Goal: Information Seeking & Learning: Check status

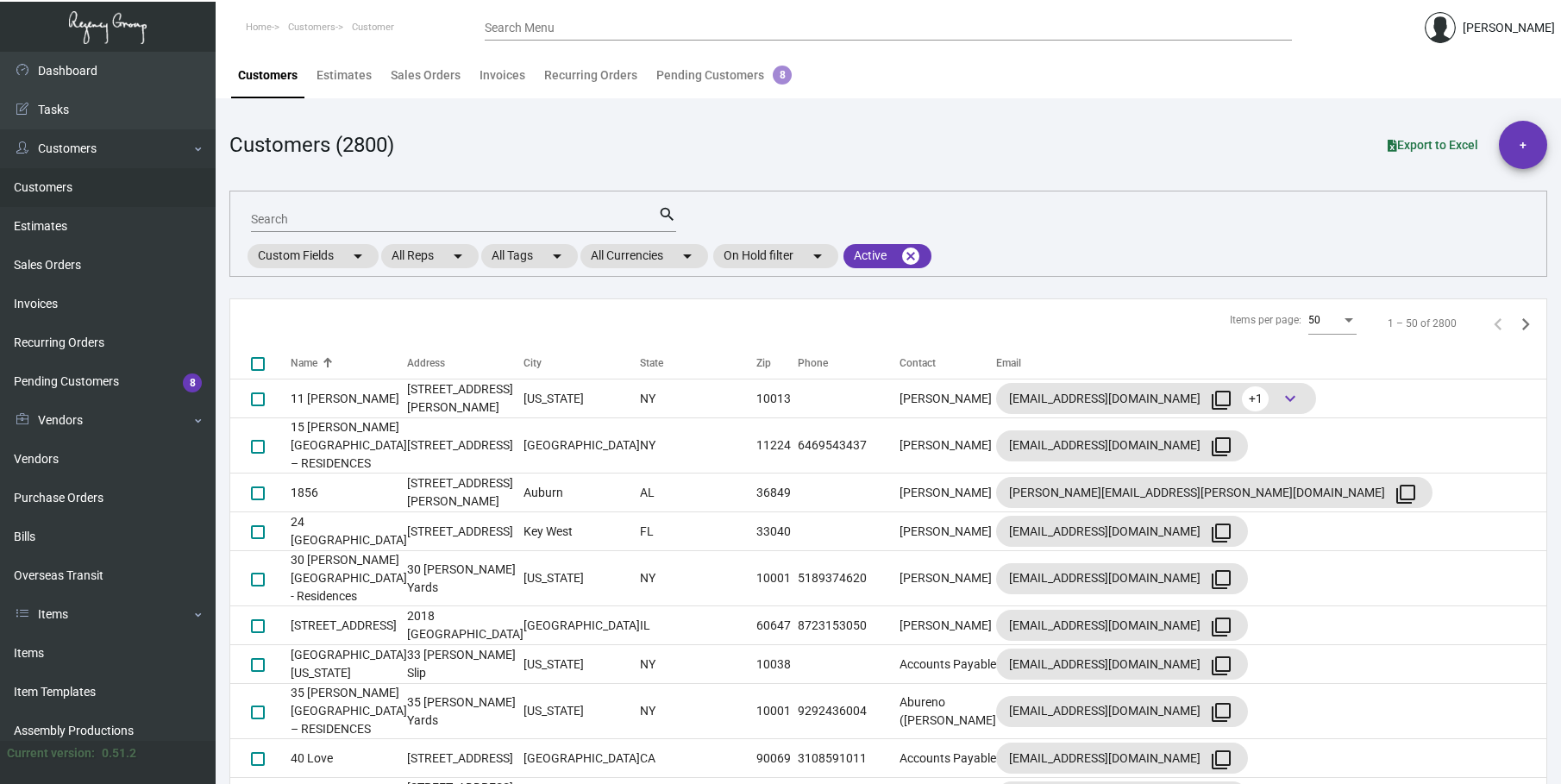
click at [268, 215] on input "Search" at bounding box center [454, 220] width 407 height 14
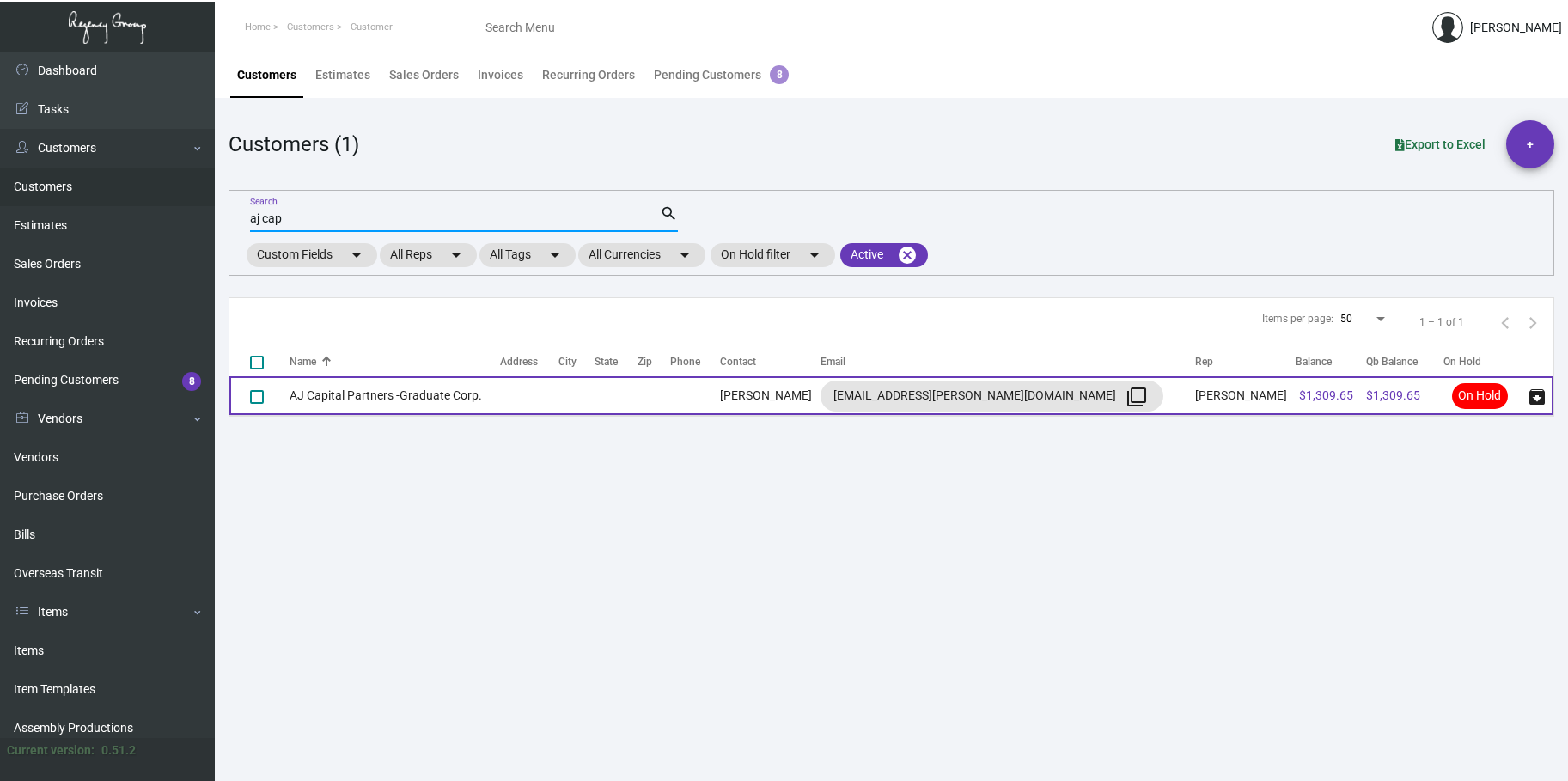
type input "aj cap"
click at [352, 386] on td "AJ Capital Partners -Graduate Corp." at bounding box center [395, 395] width 211 height 39
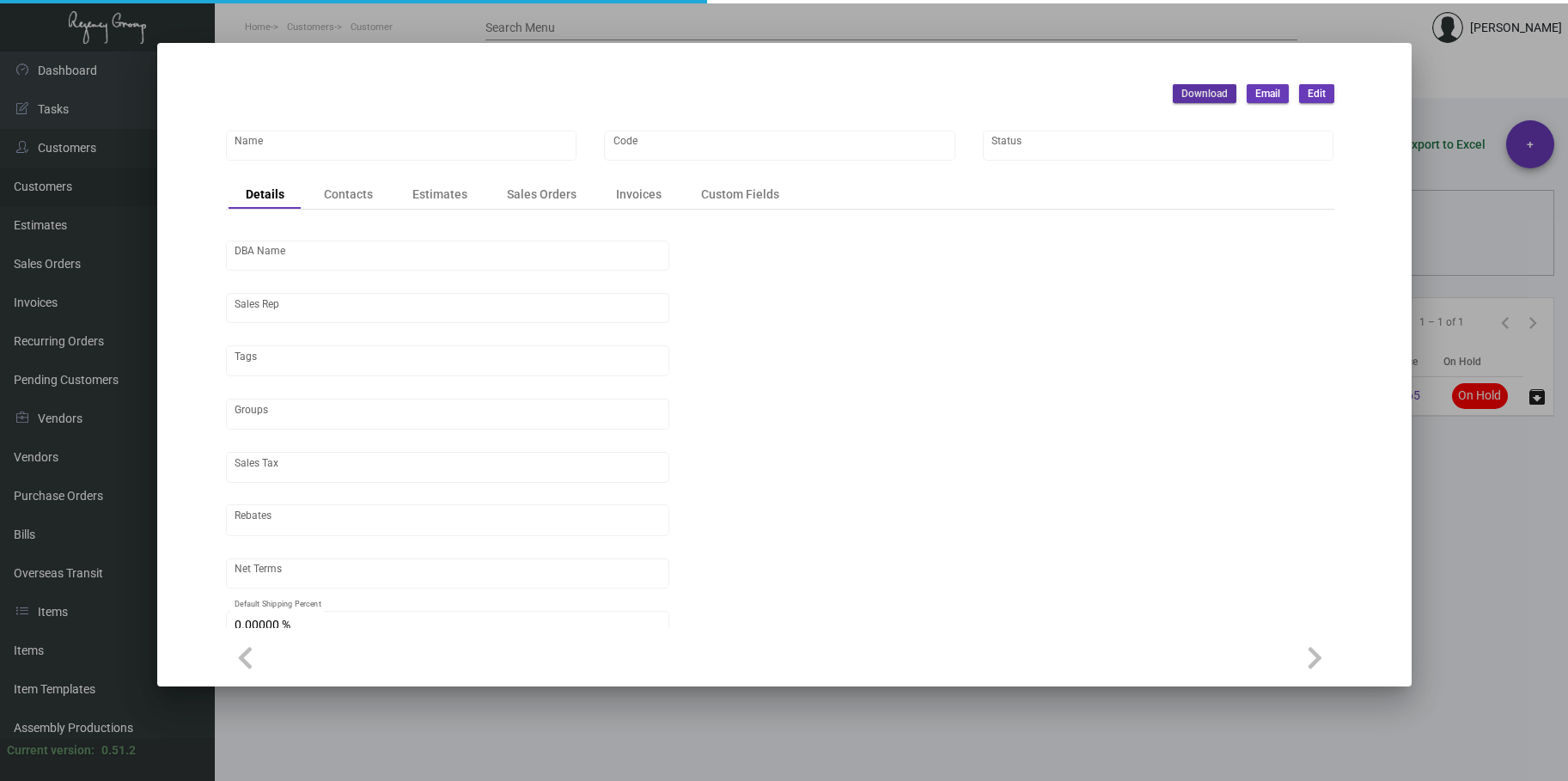
type input "AJ Capital Partners -Graduate Corp."
type input "681"
type input "[PERSON_NAME]"
type input "[GEOGRAPHIC_DATA]"
type input "Net 30"
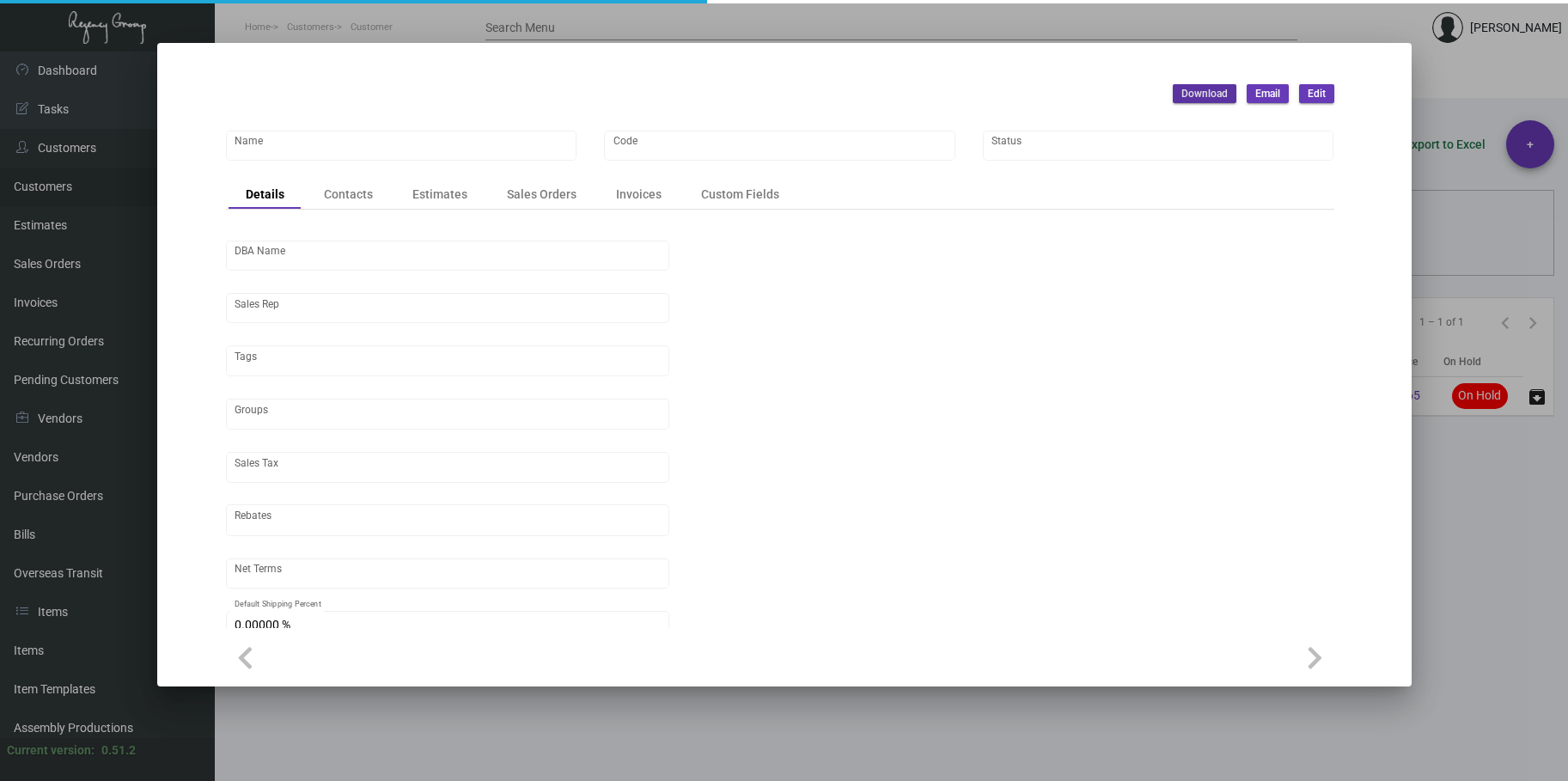
type input "8.50000 %"
type input "United States Dollar $"
type input "$ 0.00"
checkbox input "true"
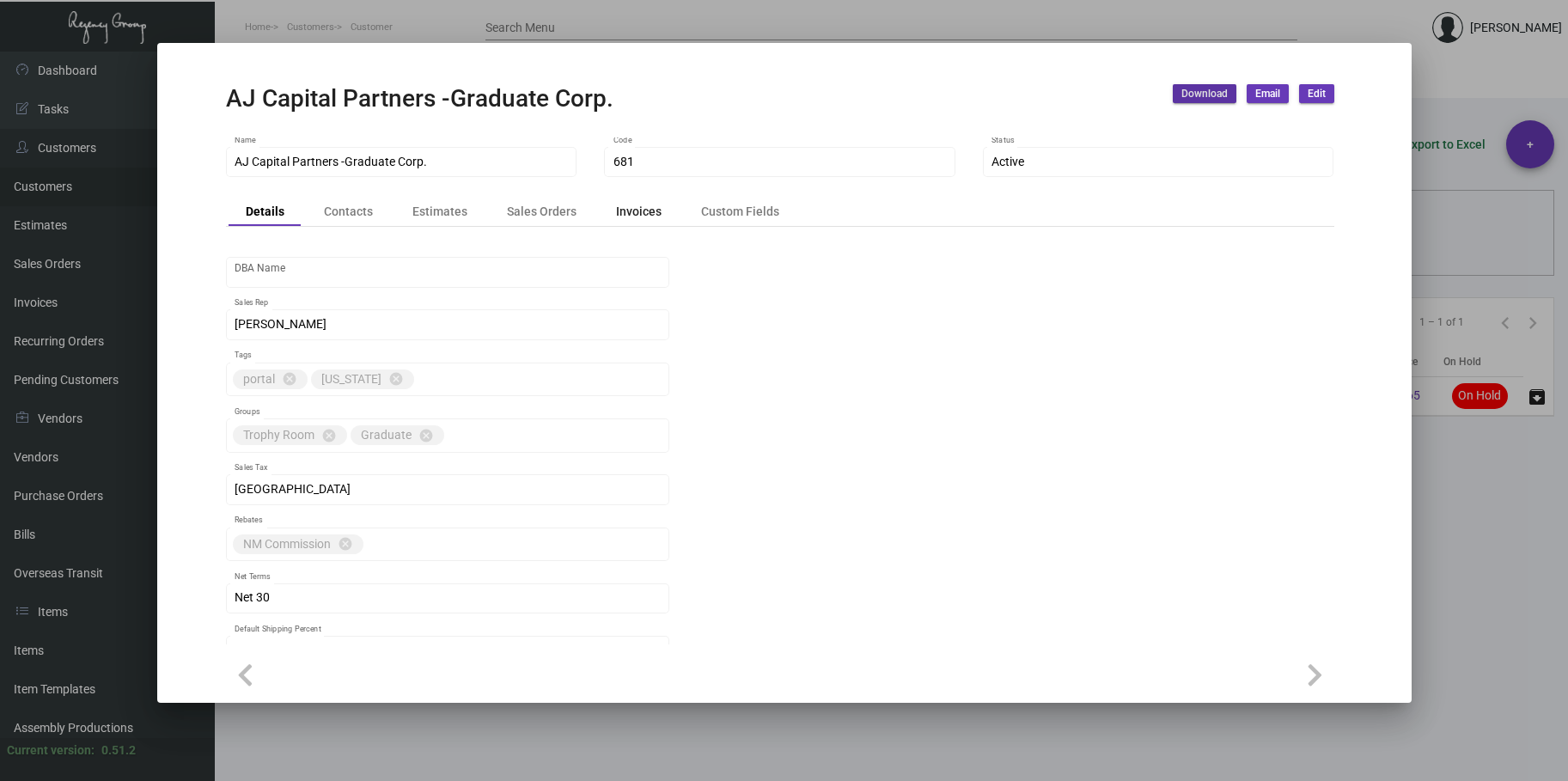
click at [646, 217] on div "Invoices" at bounding box center [639, 211] width 46 height 18
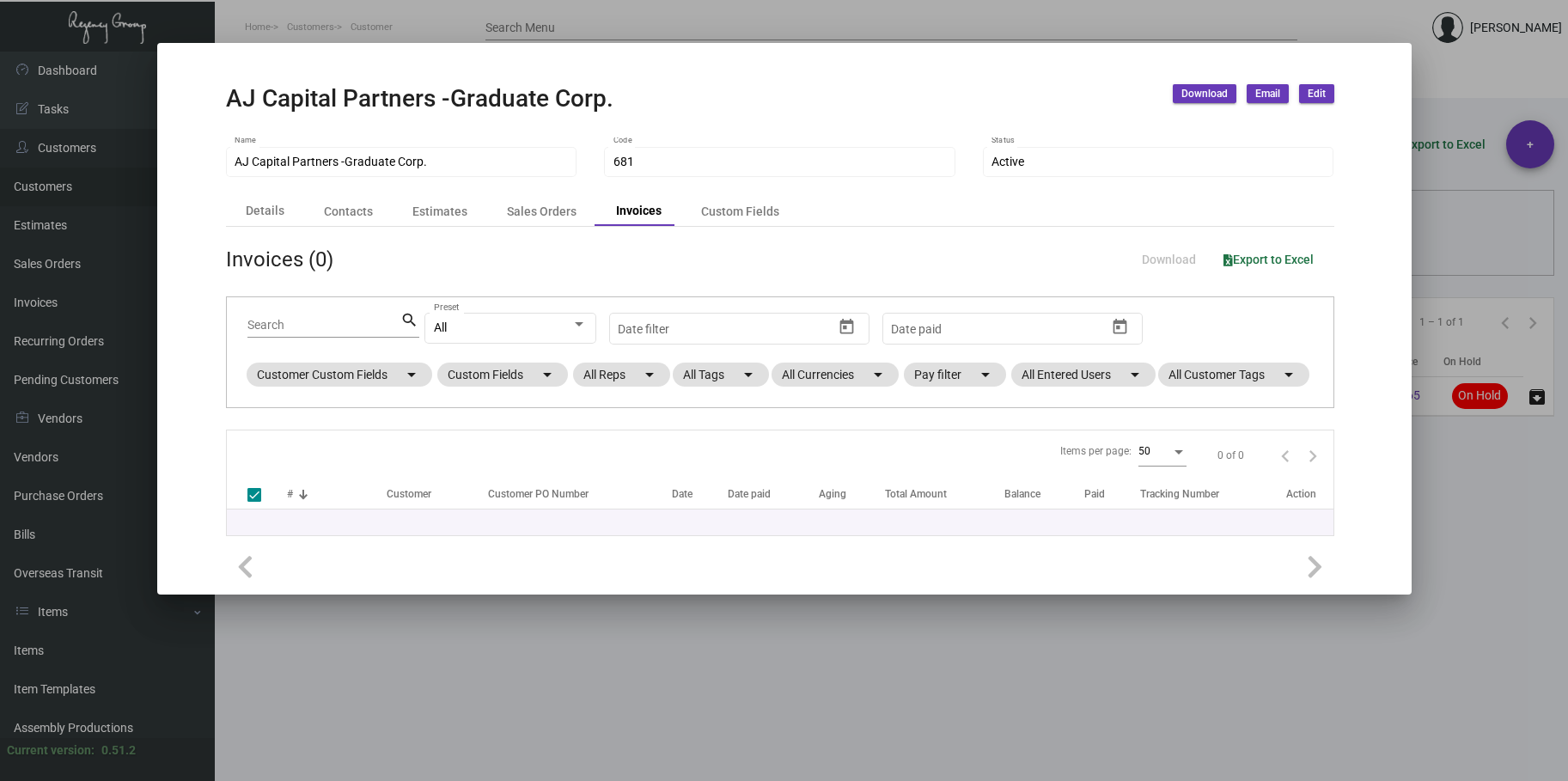
checkbox input "false"
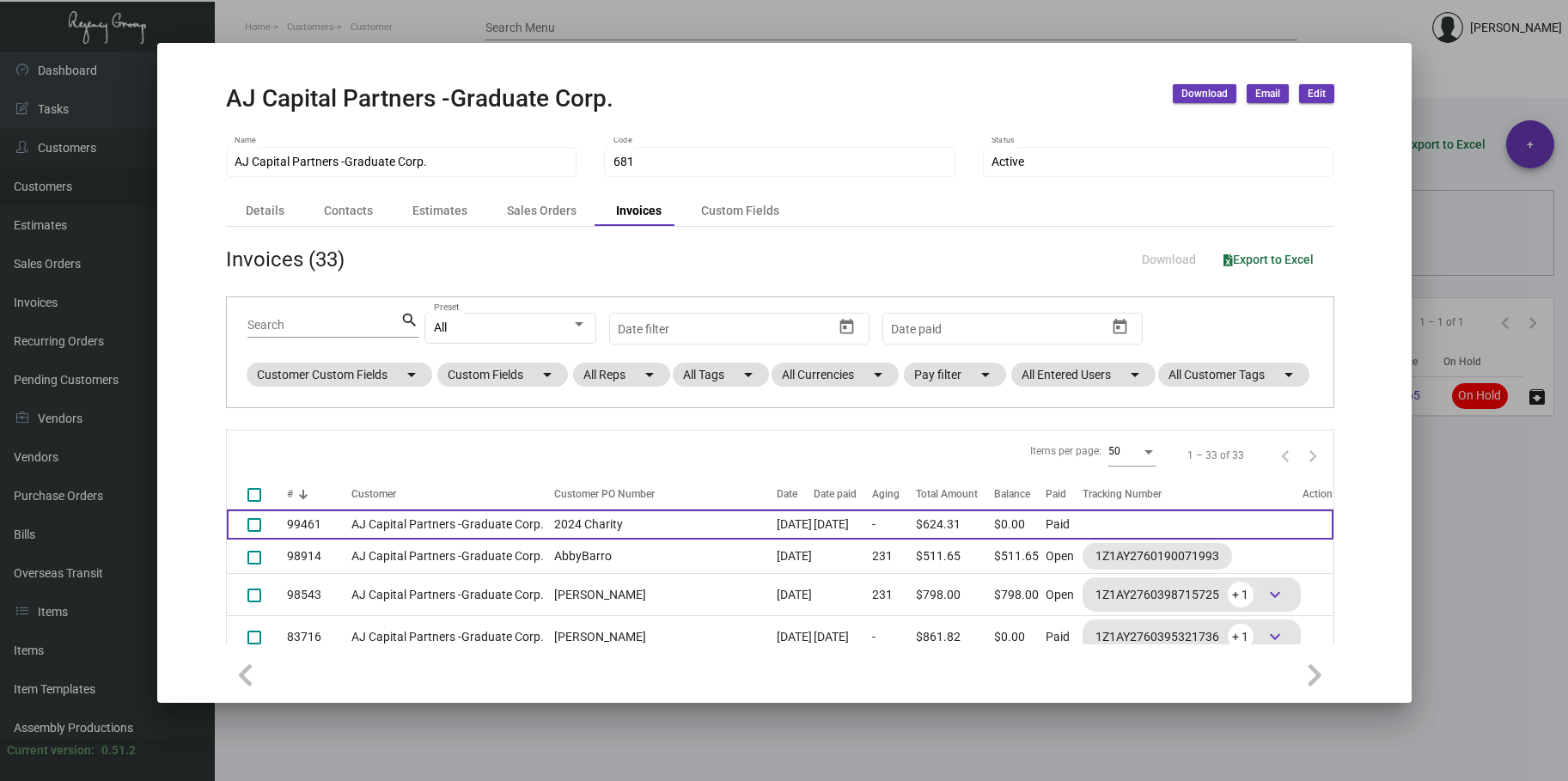
click at [318, 539] on td "99461" at bounding box center [320, 524] width 65 height 30
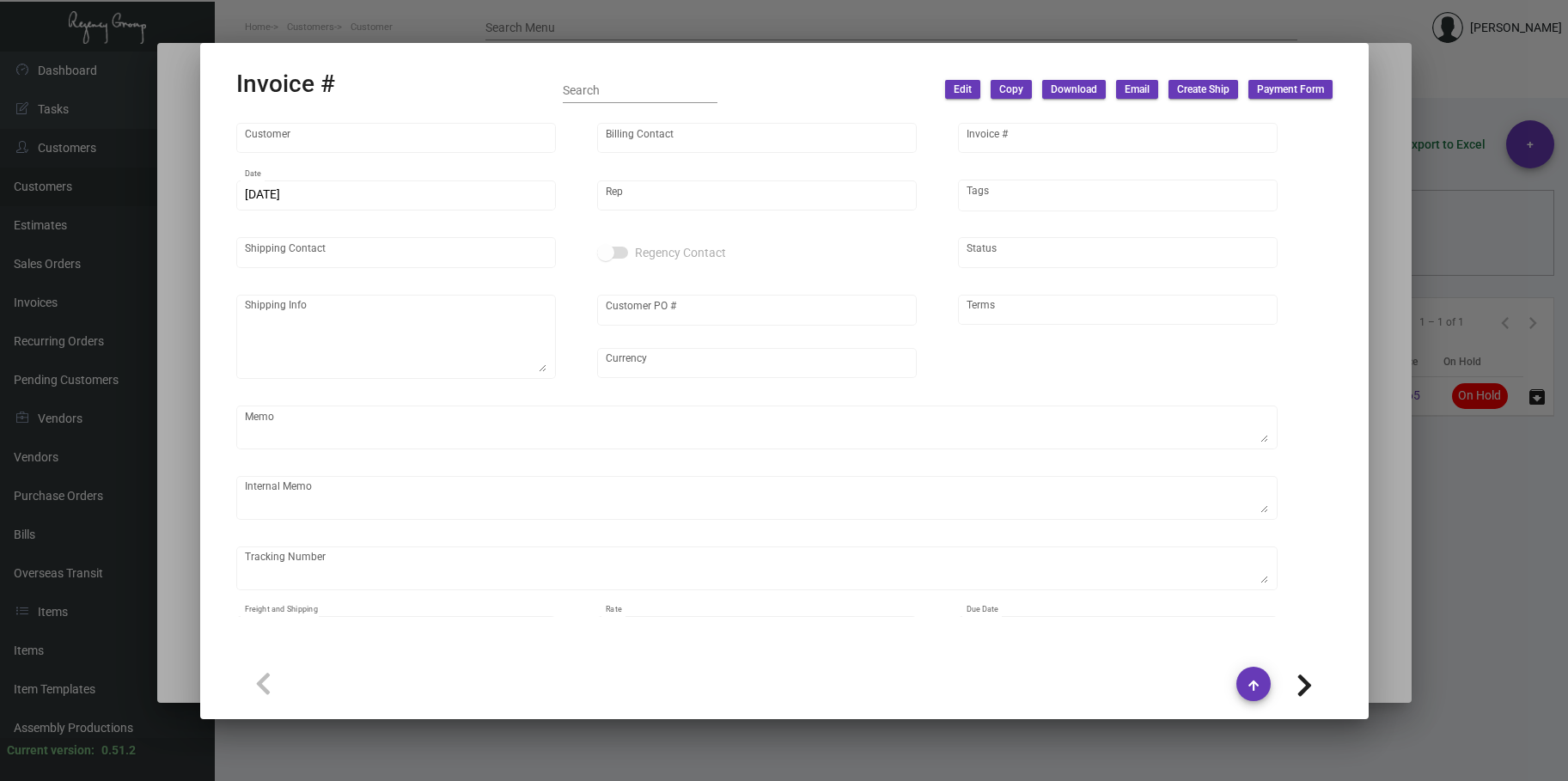
type input "AJ Capital Partners -Graduate Corp."
type input "[PERSON_NAME]"
type input "99461"
type input "[DATE]"
type input "[PERSON_NAME]"
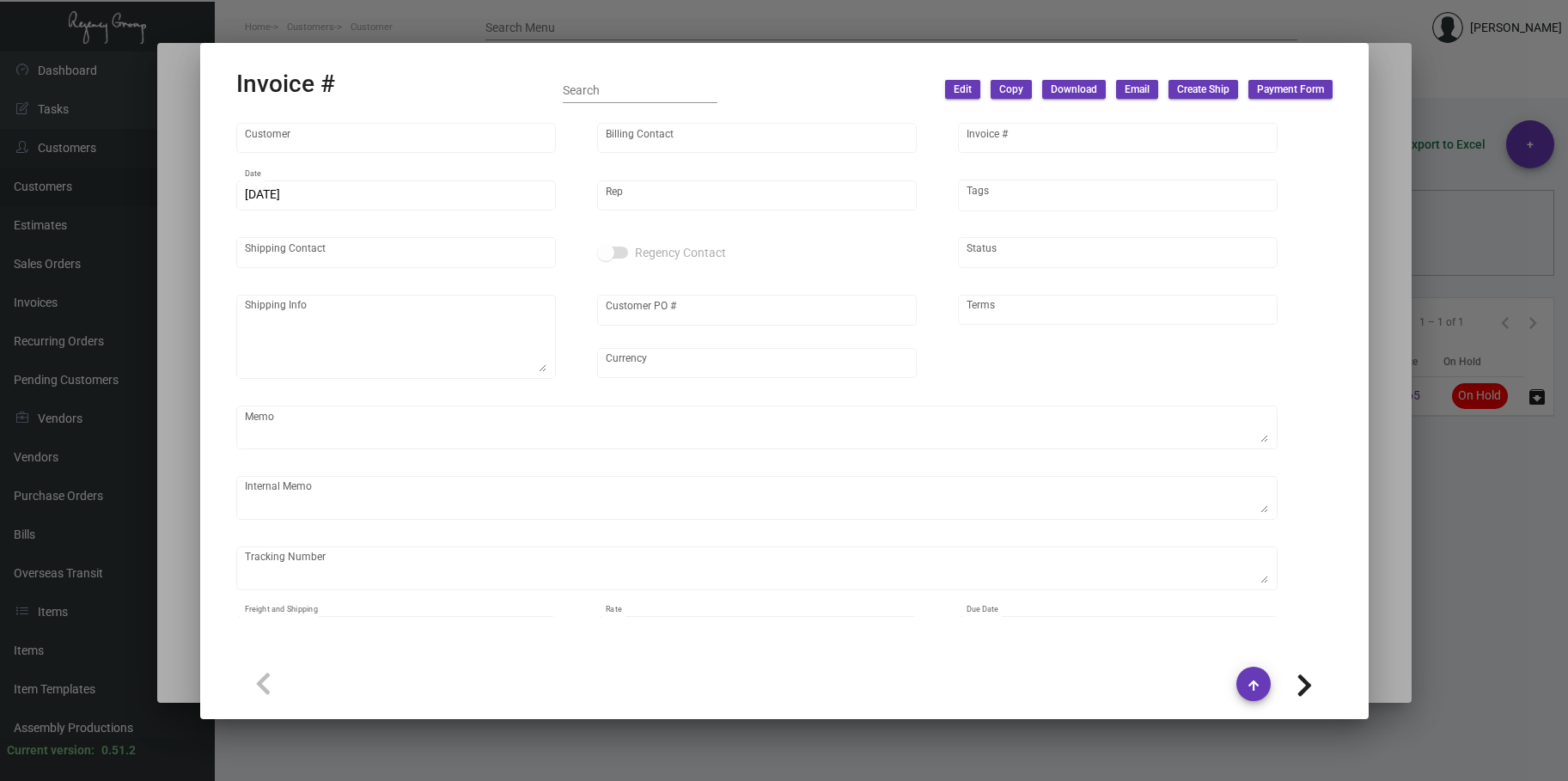
type input "[PERSON_NAME]"
type textarea "AJ Capital Partners -Graduate Corp. - [PERSON_NAME]"
type input "2024 Charity"
type input "United States Dollar $"
type input "Net 30"
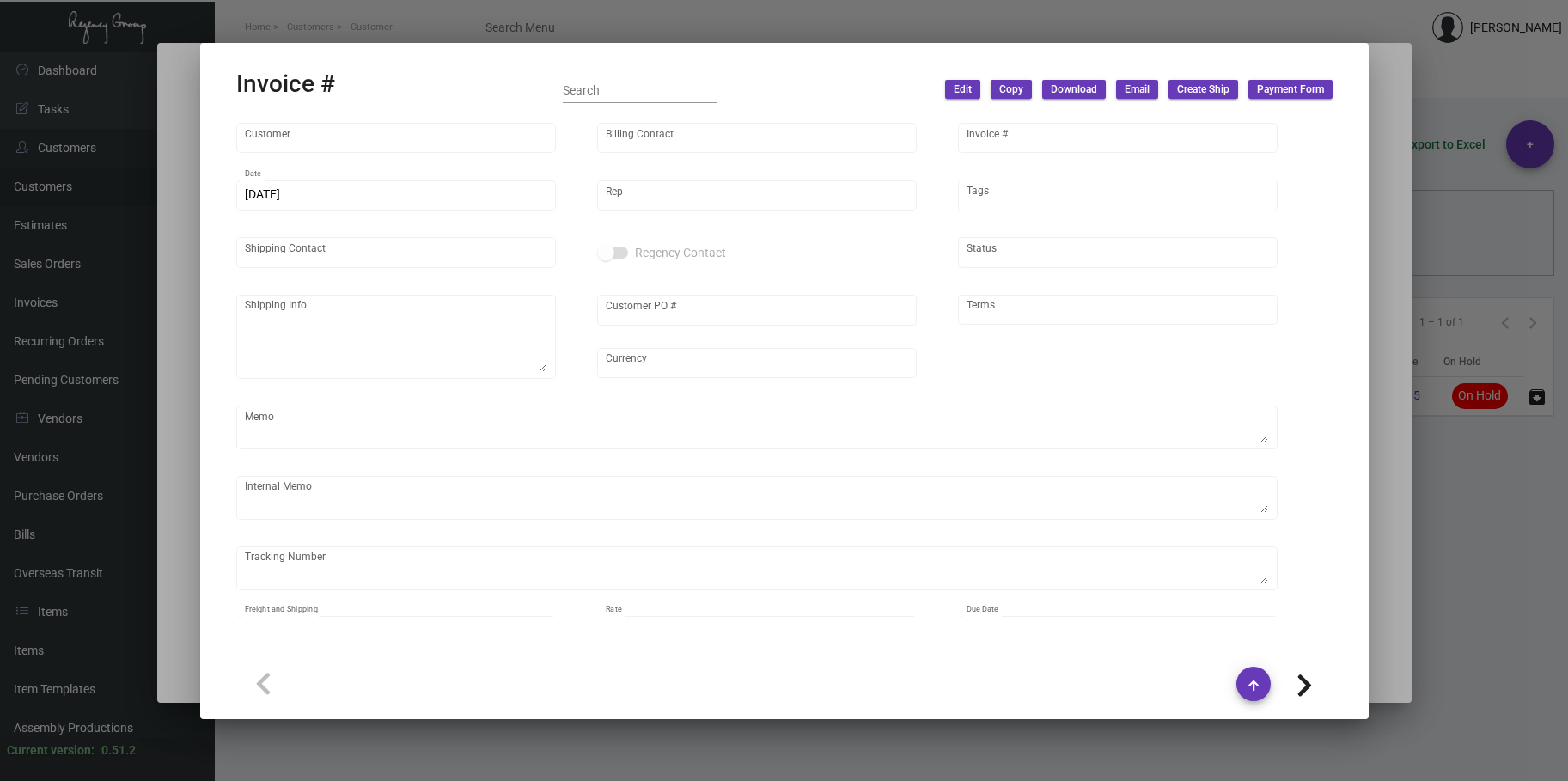
type input "8.50000 %"
type input "[DATE]"
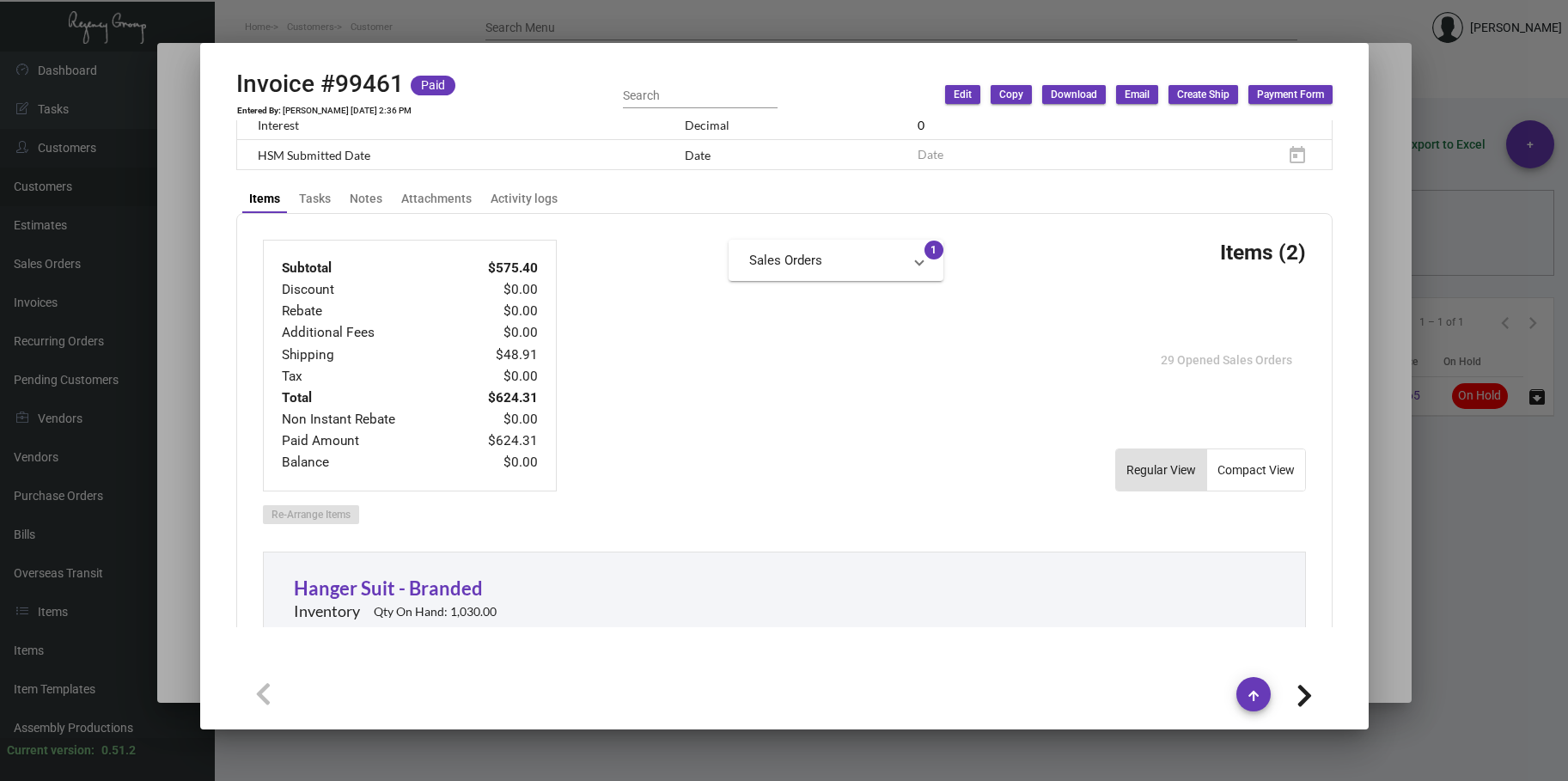
scroll to position [687, 0]
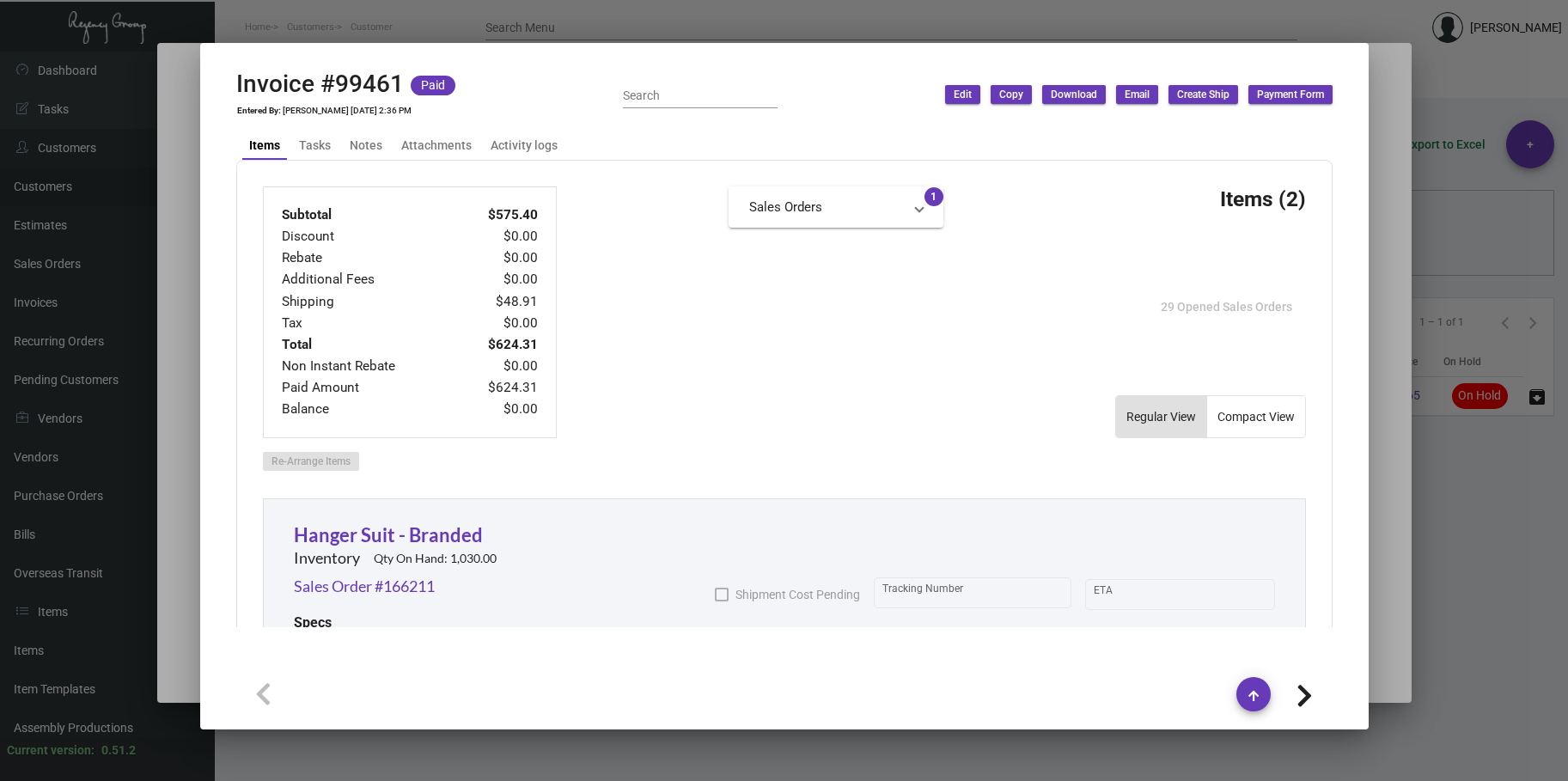
click at [249, 24] on div at bounding box center [784, 390] width 1568 height 781
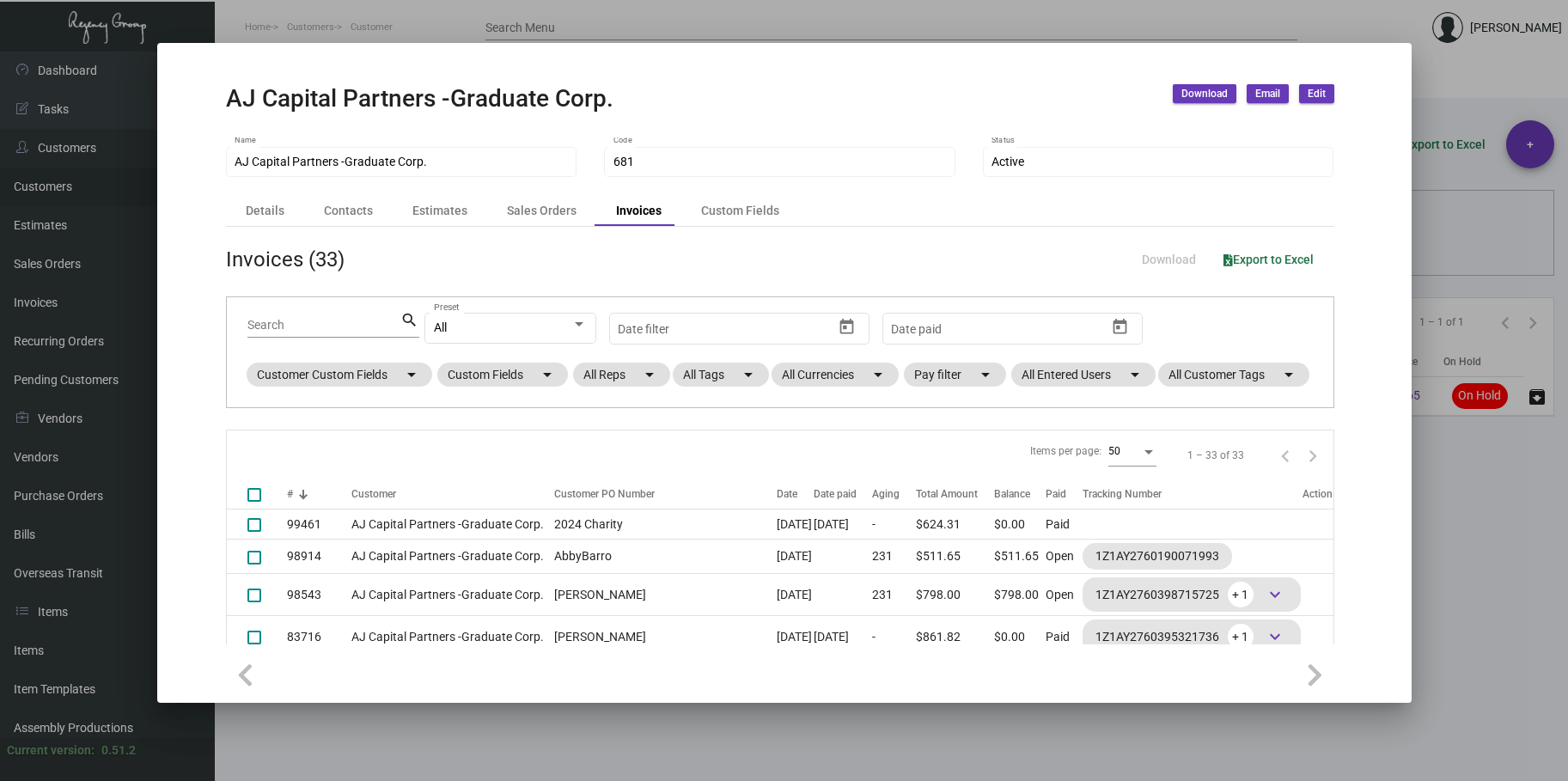
click at [286, 26] on div at bounding box center [784, 390] width 1568 height 781
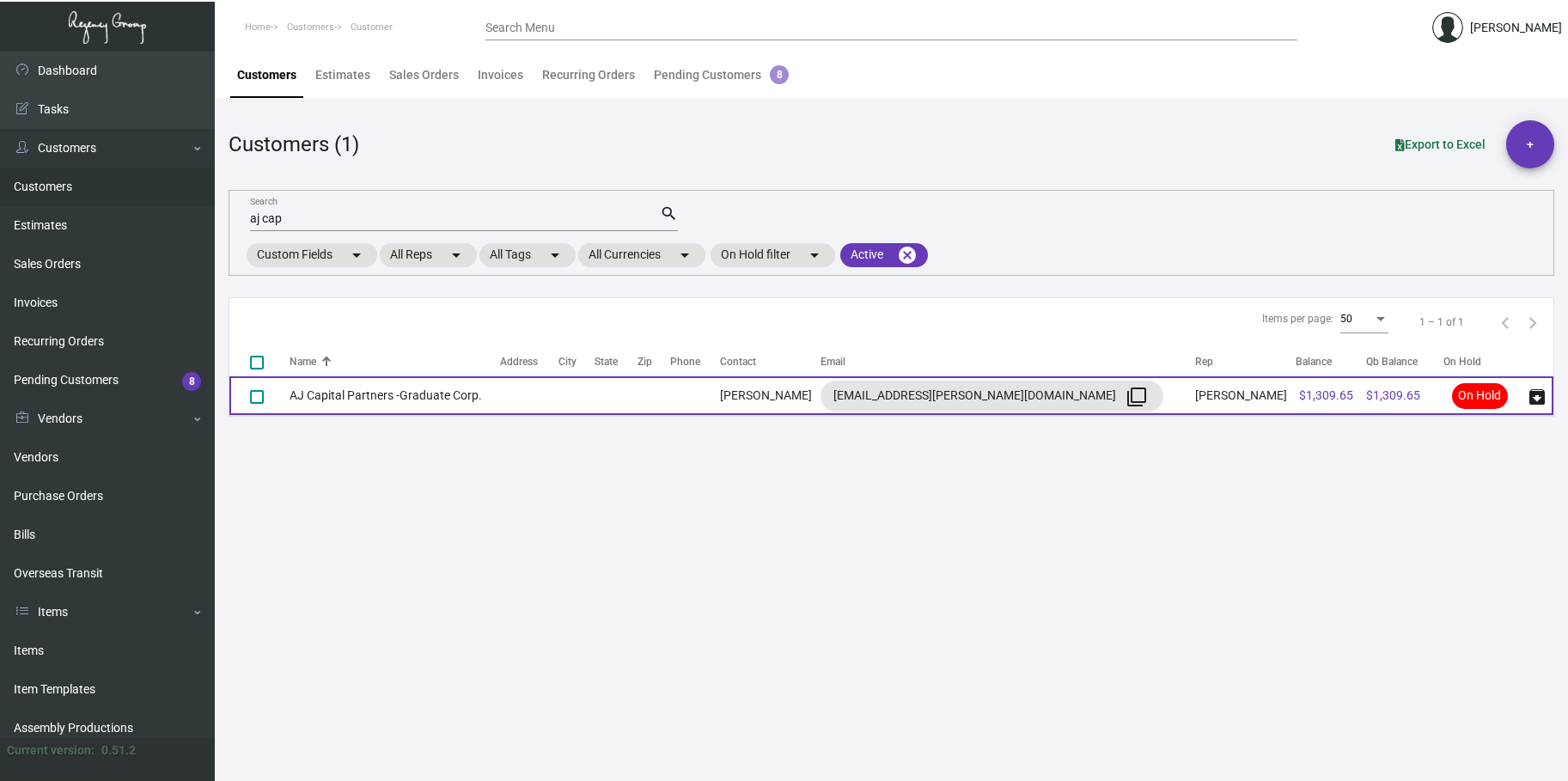
click at [369, 403] on td "AJ Capital Partners -Graduate Corp." at bounding box center [395, 395] width 211 height 39
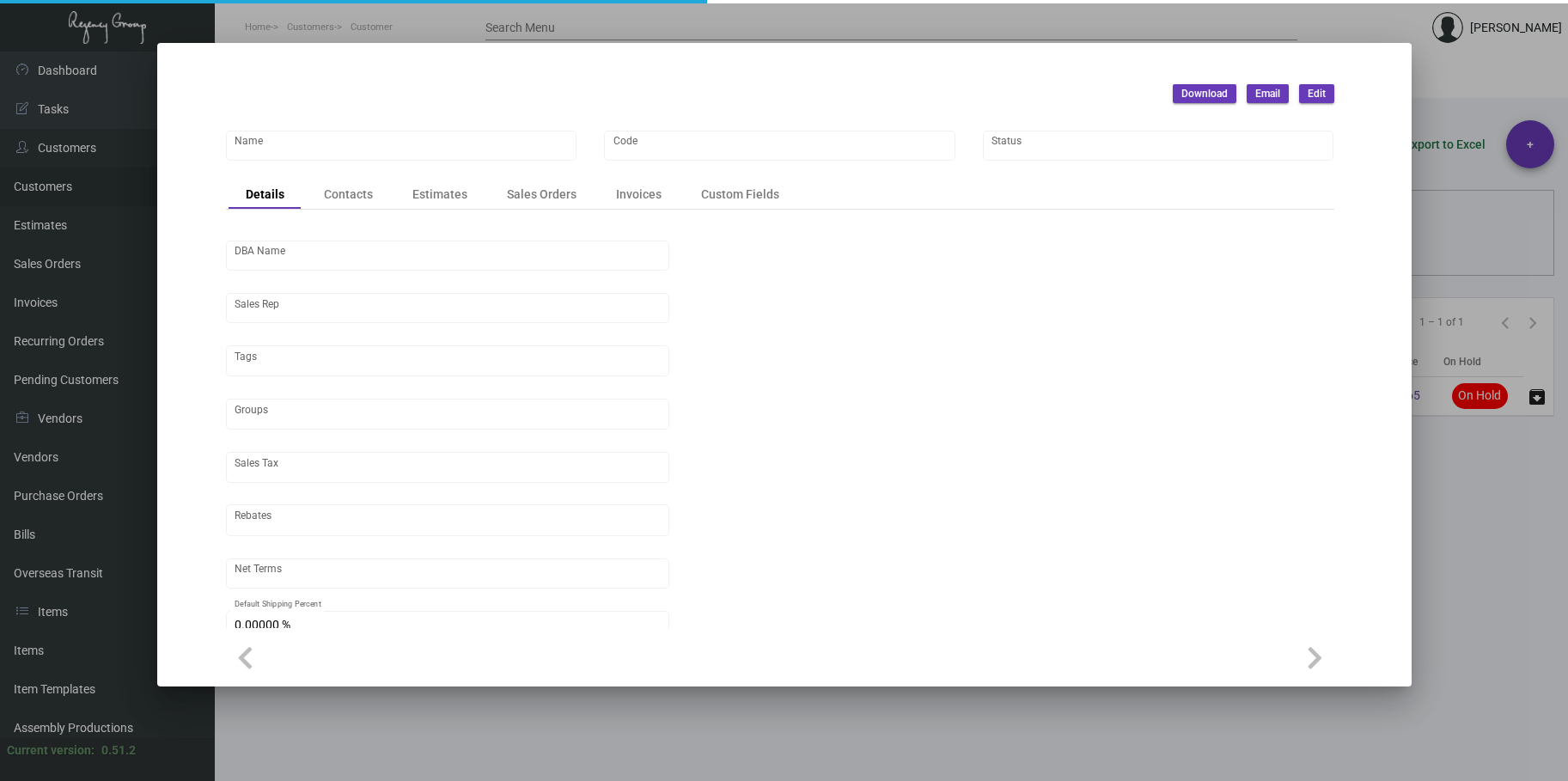
type input "AJ Capital Partners -Graduate Corp."
type input "681"
type input "[PERSON_NAME]"
type input "[GEOGRAPHIC_DATA]"
type input "Net 30"
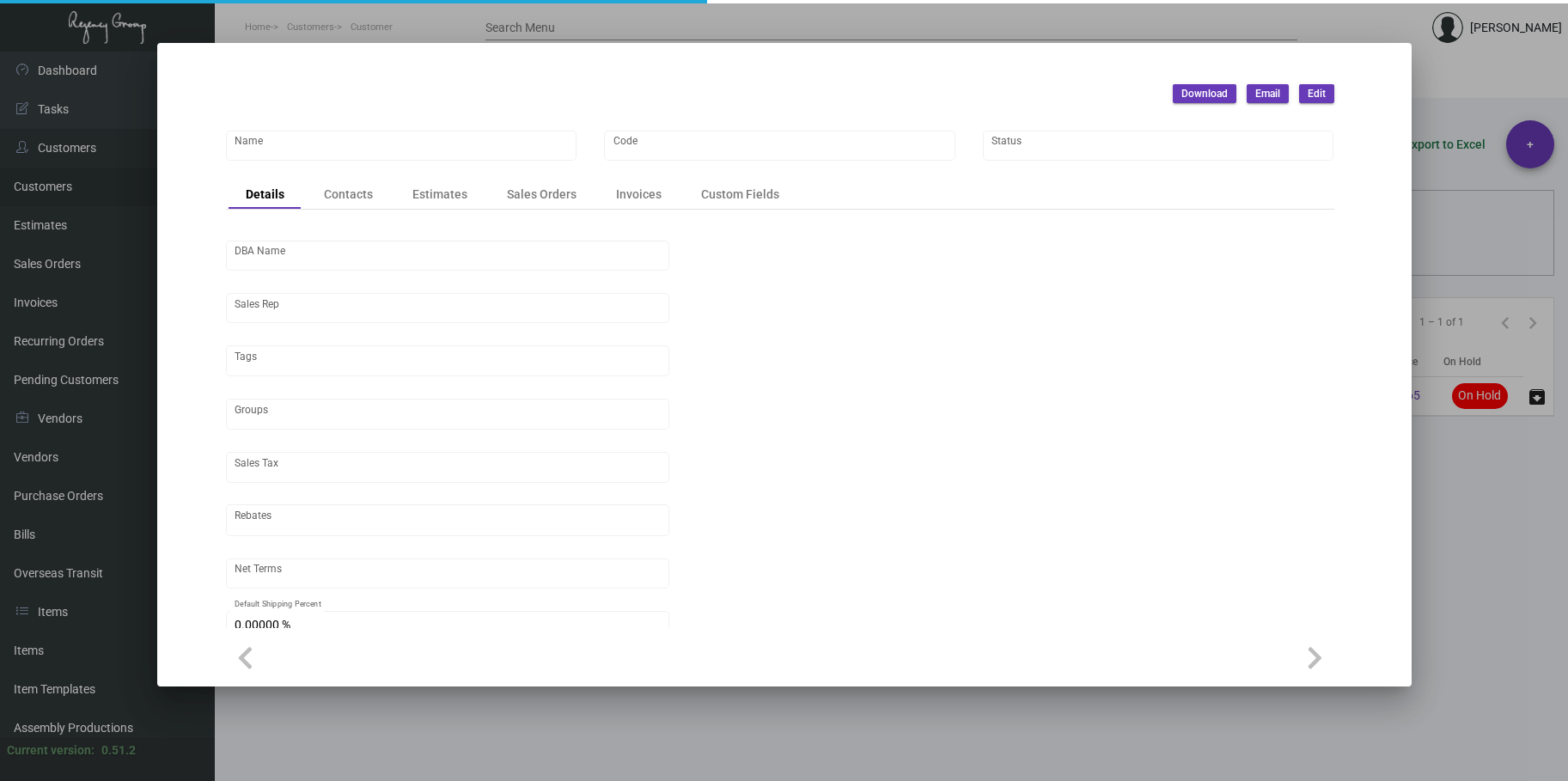
type input "8.50000 %"
type input "United States Dollar $"
type input "$ 0.00"
checkbox input "true"
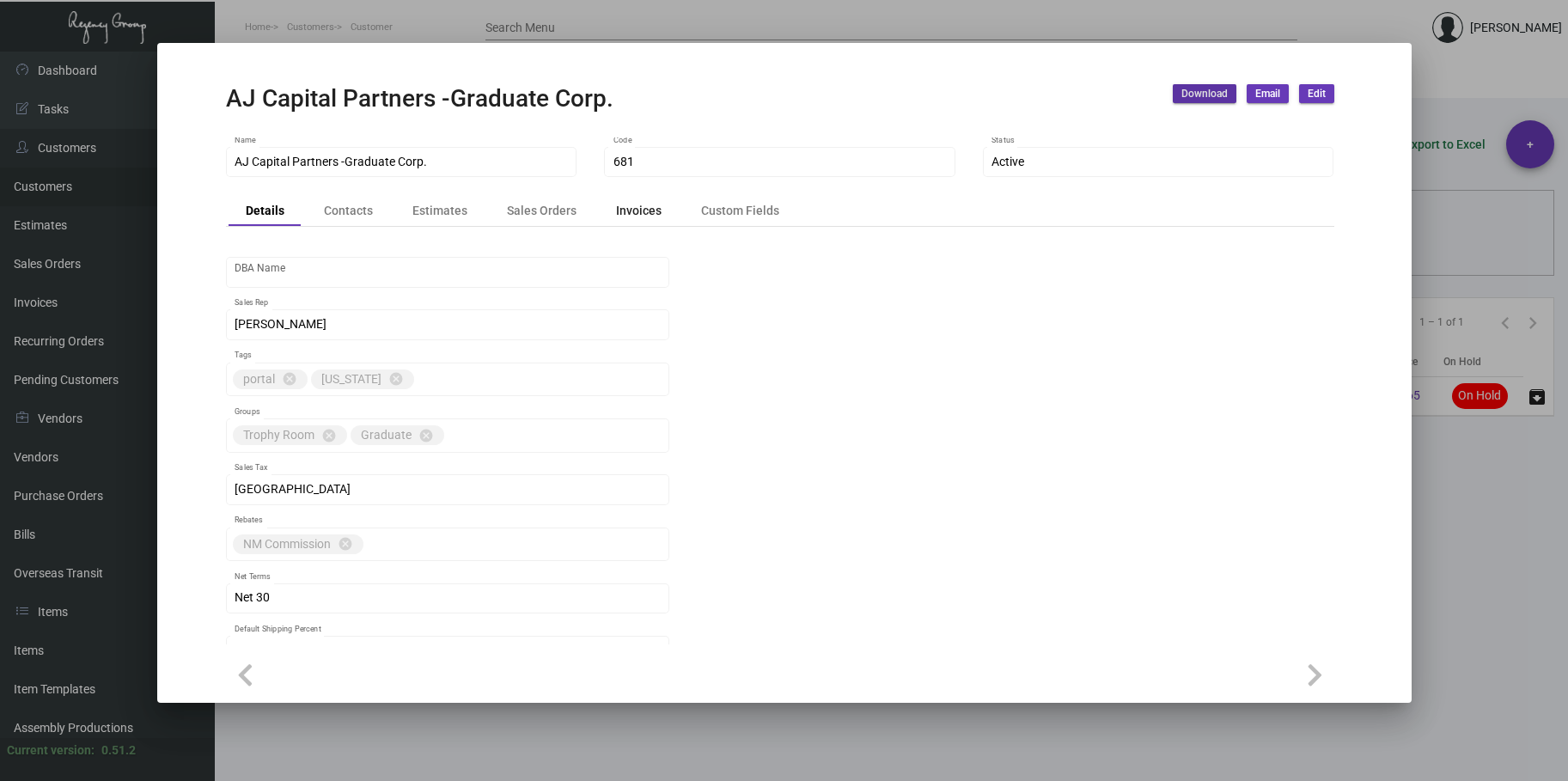
click at [633, 216] on div "Invoices" at bounding box center [639, 211] width 46 height 18
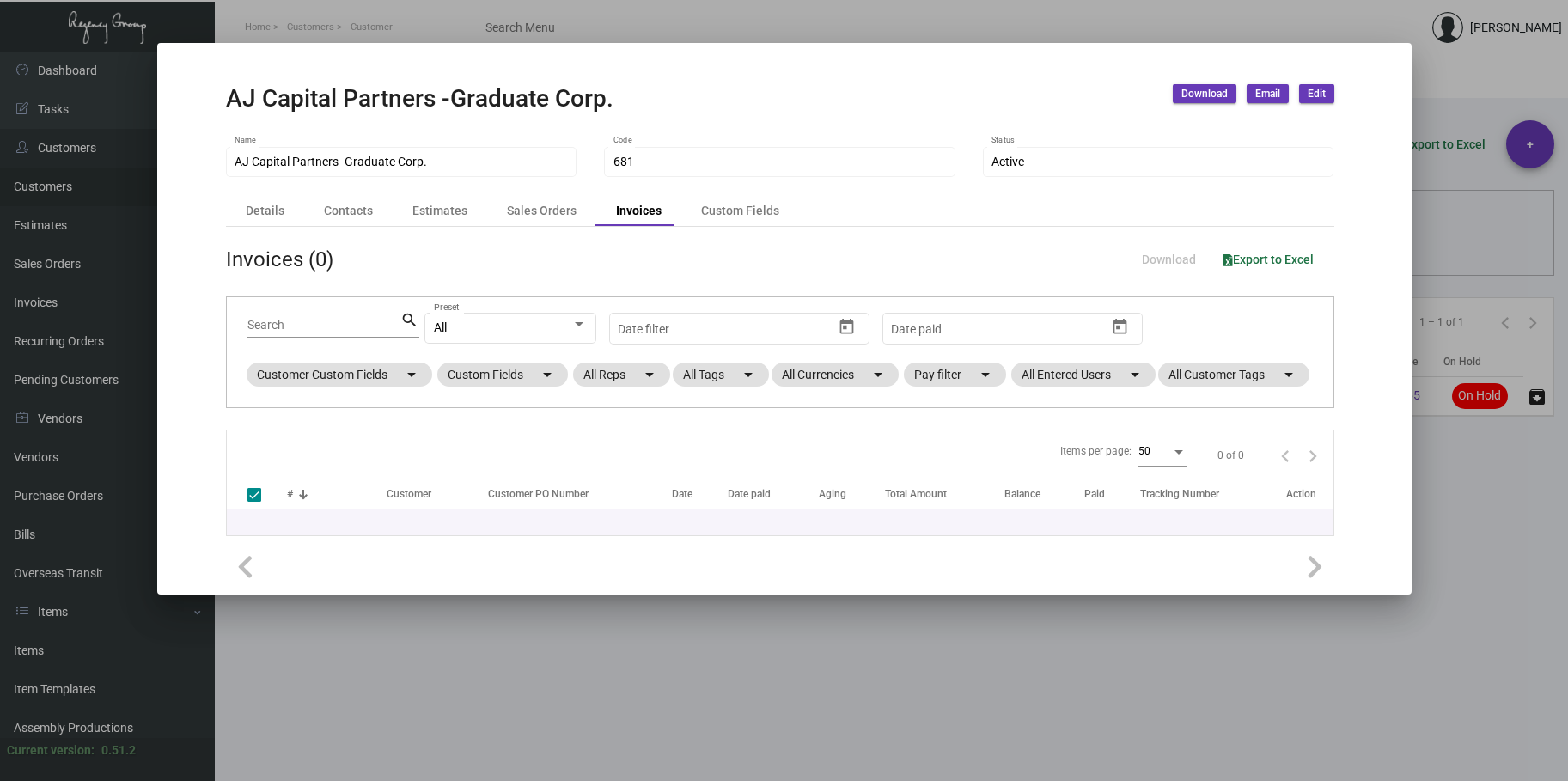
checkbox input "false"
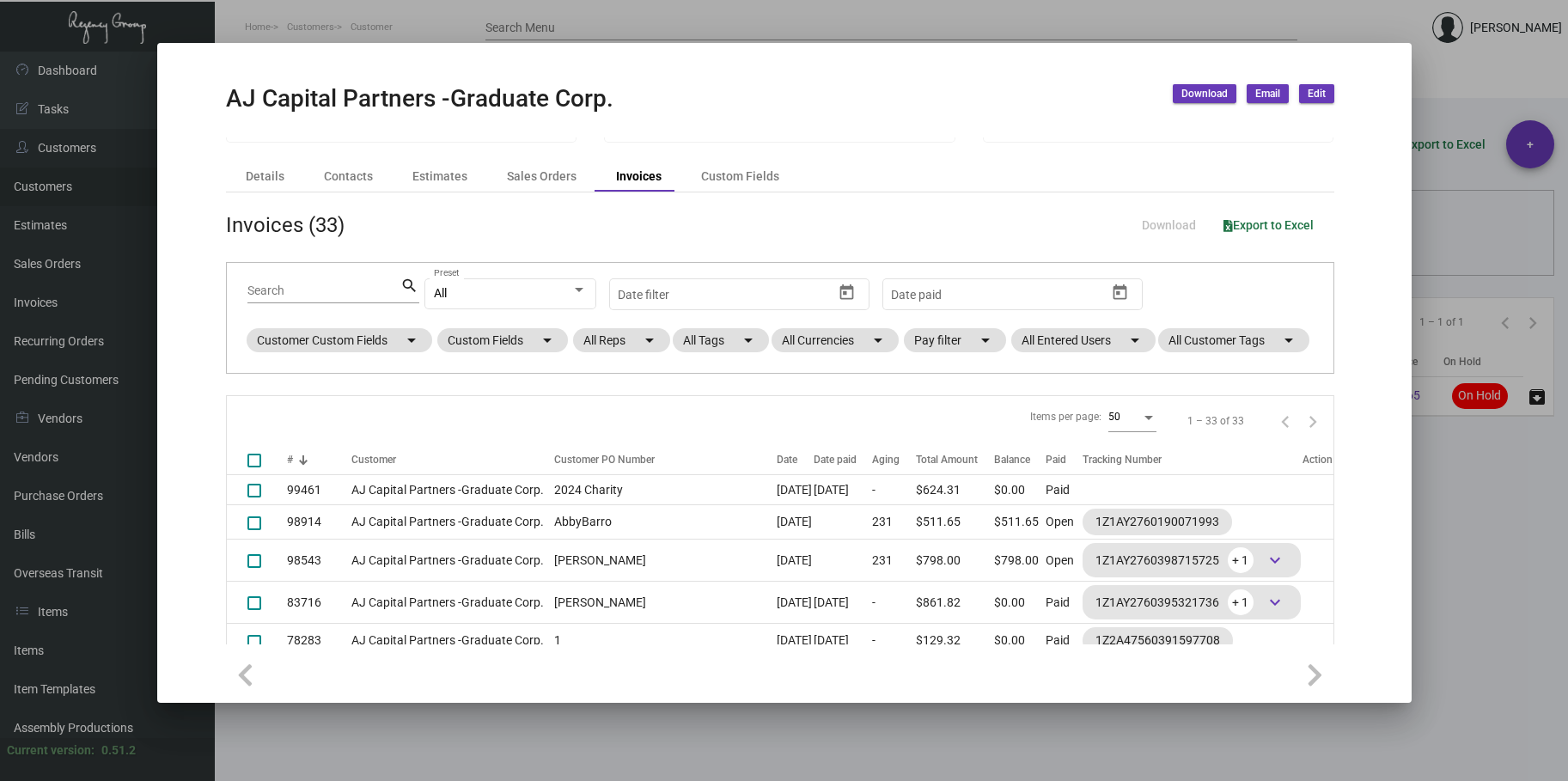
scroll to position [69, 0]
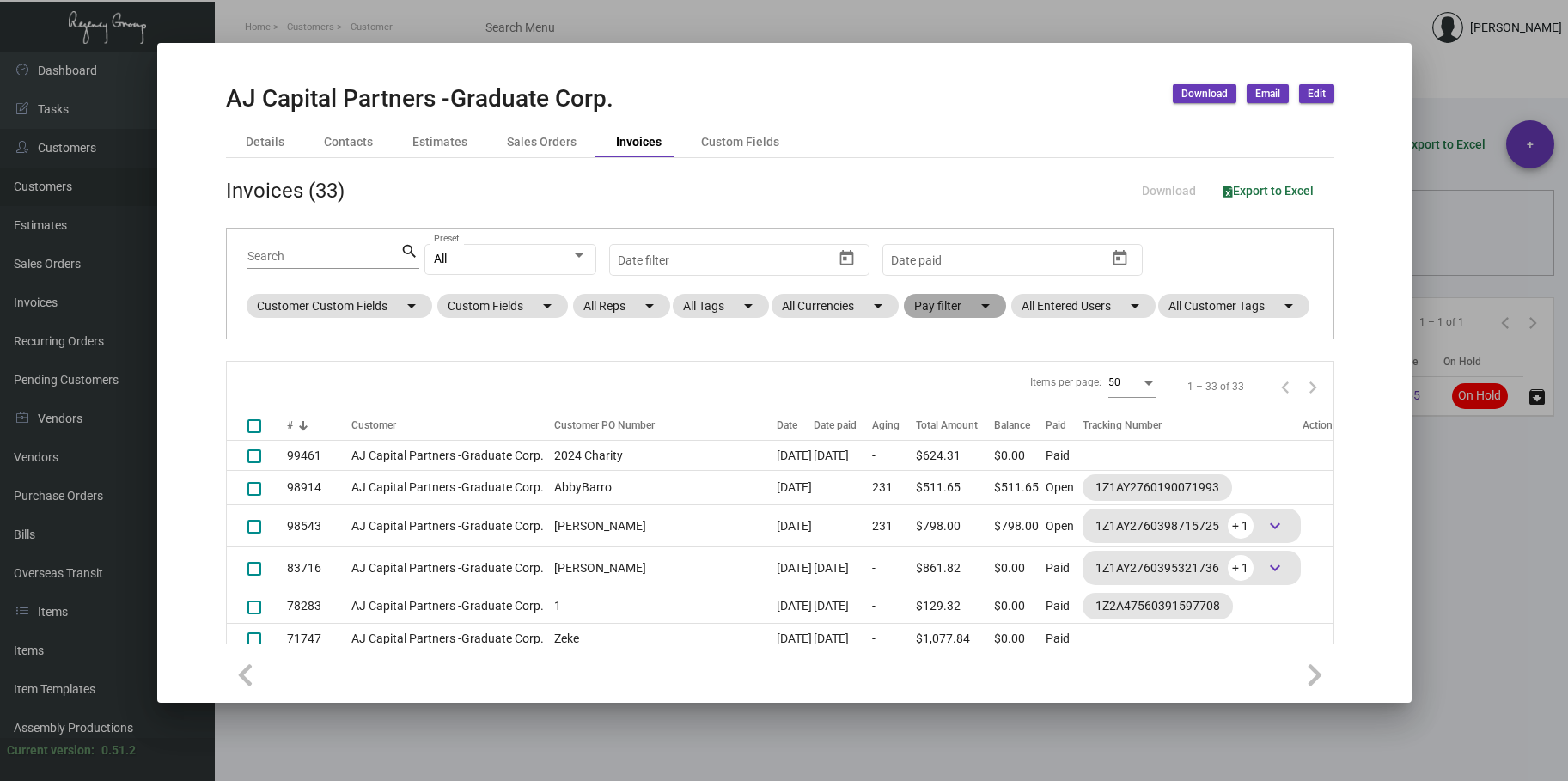
click at [967, 315] on mat-chip "Pay filter arrow_drop_down" at bounding box center [955, 306] width 102 height 24
click at [960, 403] on span "Open" at bounding box center [956, 409] width 28 height 21
click at [929, 416] on input "Open" at bounding box center [929, 416] width 1 height 1
checkbox input "true"
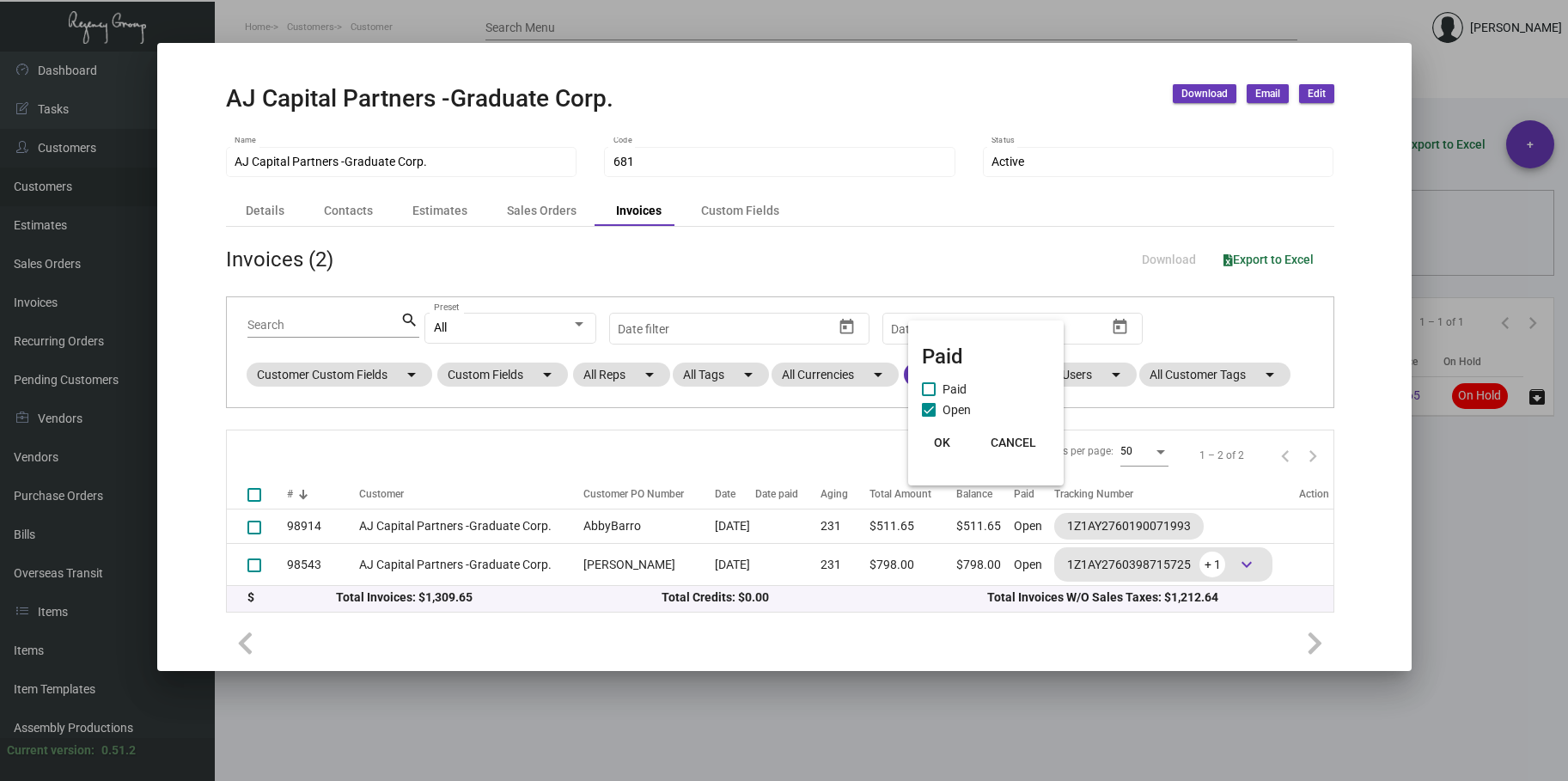
scroll to position [0, 0]
click at [944, 440] on span "OK" at bounding box center [941, 442] width 16 height 14
drag, startPoint x: 375, startPoint y: 427, endPoint x: 591, endPoint y: 446, distance: 216.8
click at [591, 446] on div "Items per page: 50 1 – 2 of 2" at bounding box center [781, 454] width 1107 height 49
click at [434, 22] on div at bounding box center [784, 390] width 1568 height 781
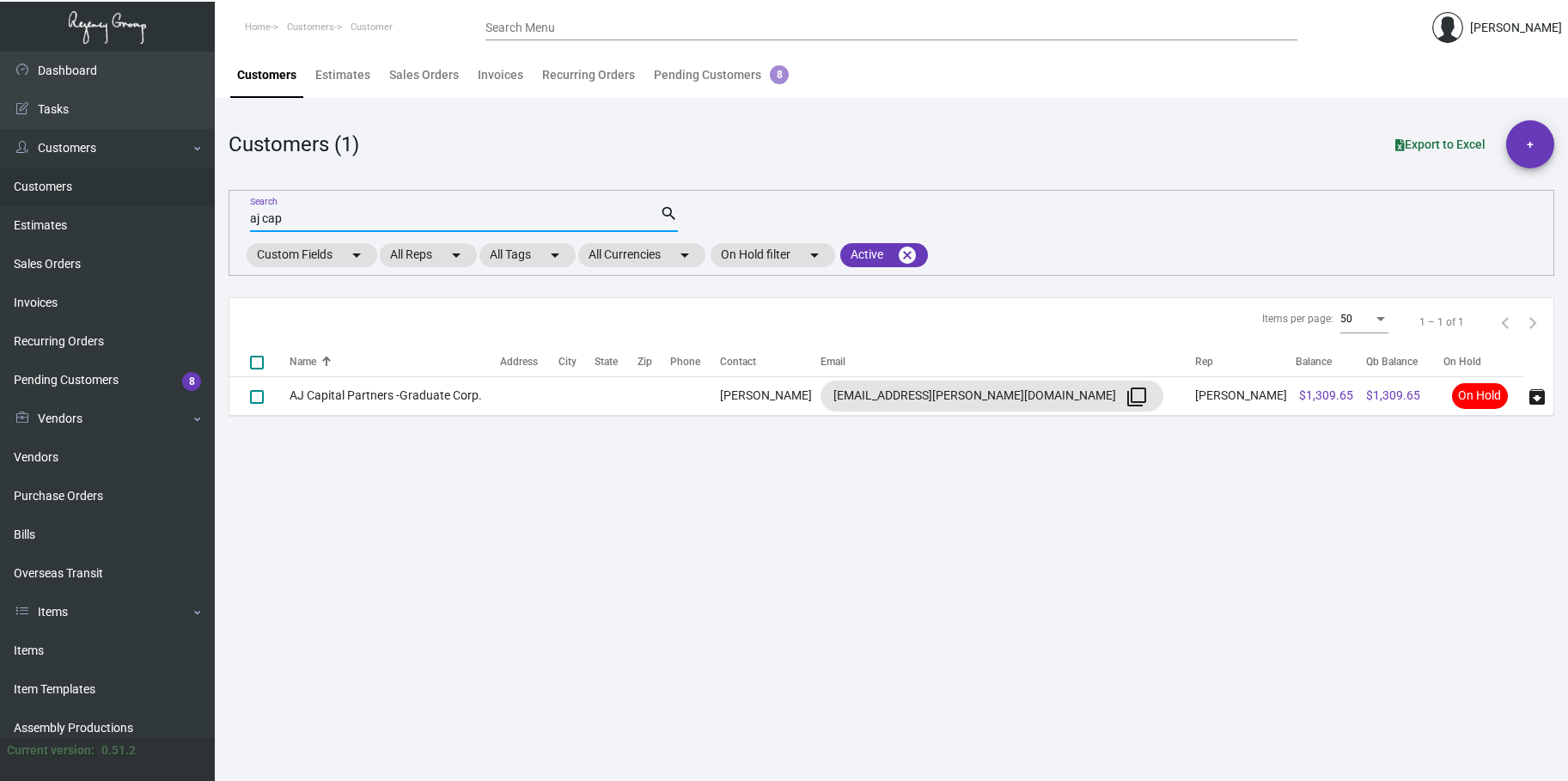
click at [279, 213] on input "aj cap" at bounding box center [455, 219] width 410 height 14
drag, startPoint x: 285, startPoint y: 216, endPoint x: 230, endPoint y: 212, distance: 55.1
click at [230, 212] on div "aj cap Search search Custom Fields arrow_drop_down All Reps arrow_drop_down All…" at bounding box center [892, 233] width 1326 height 86
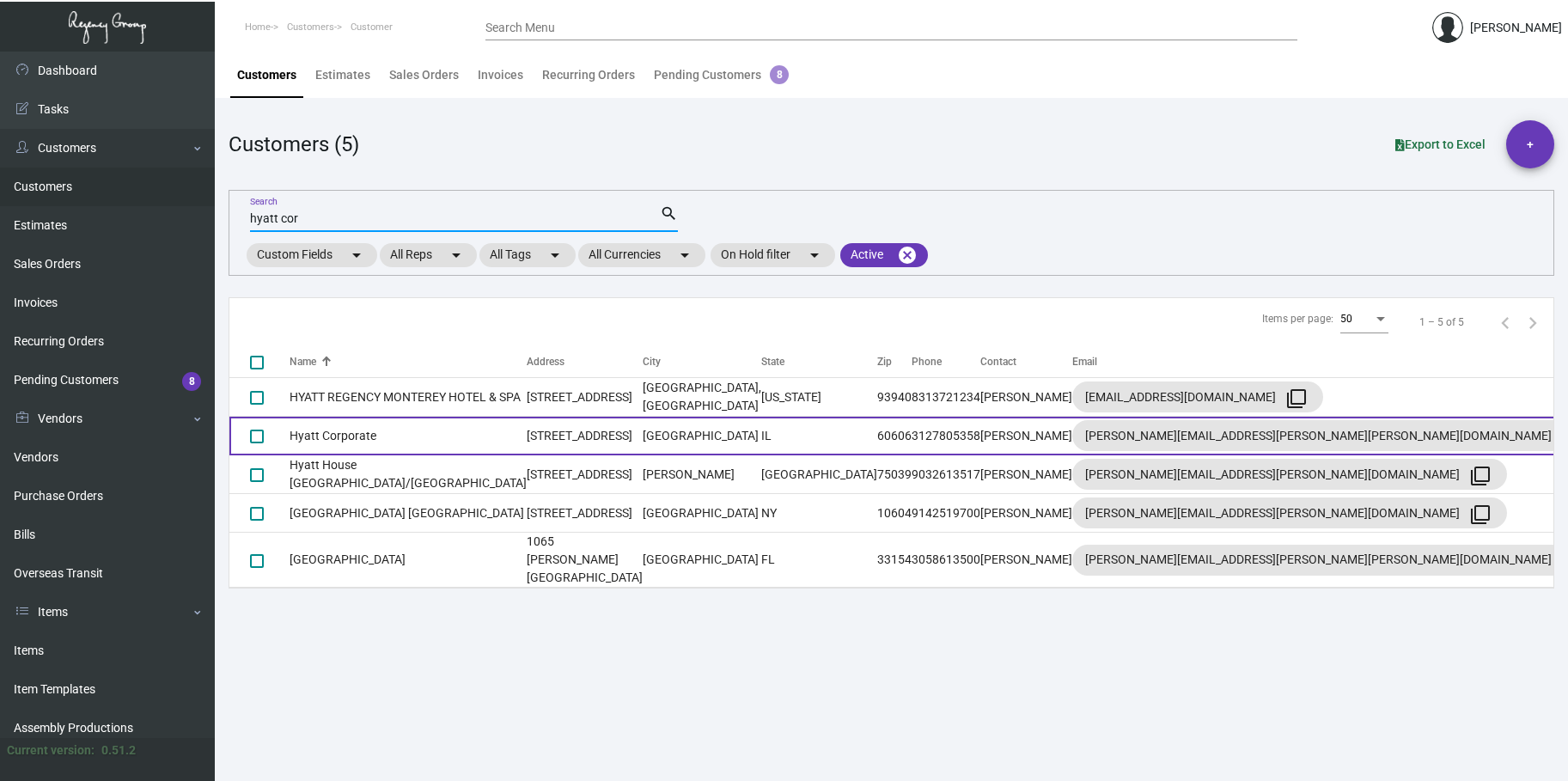
type input "hyatt cor"
click at [368, 430] on td "Hyatt Corporate" at bounding box center [409, 435] width 238 height 39
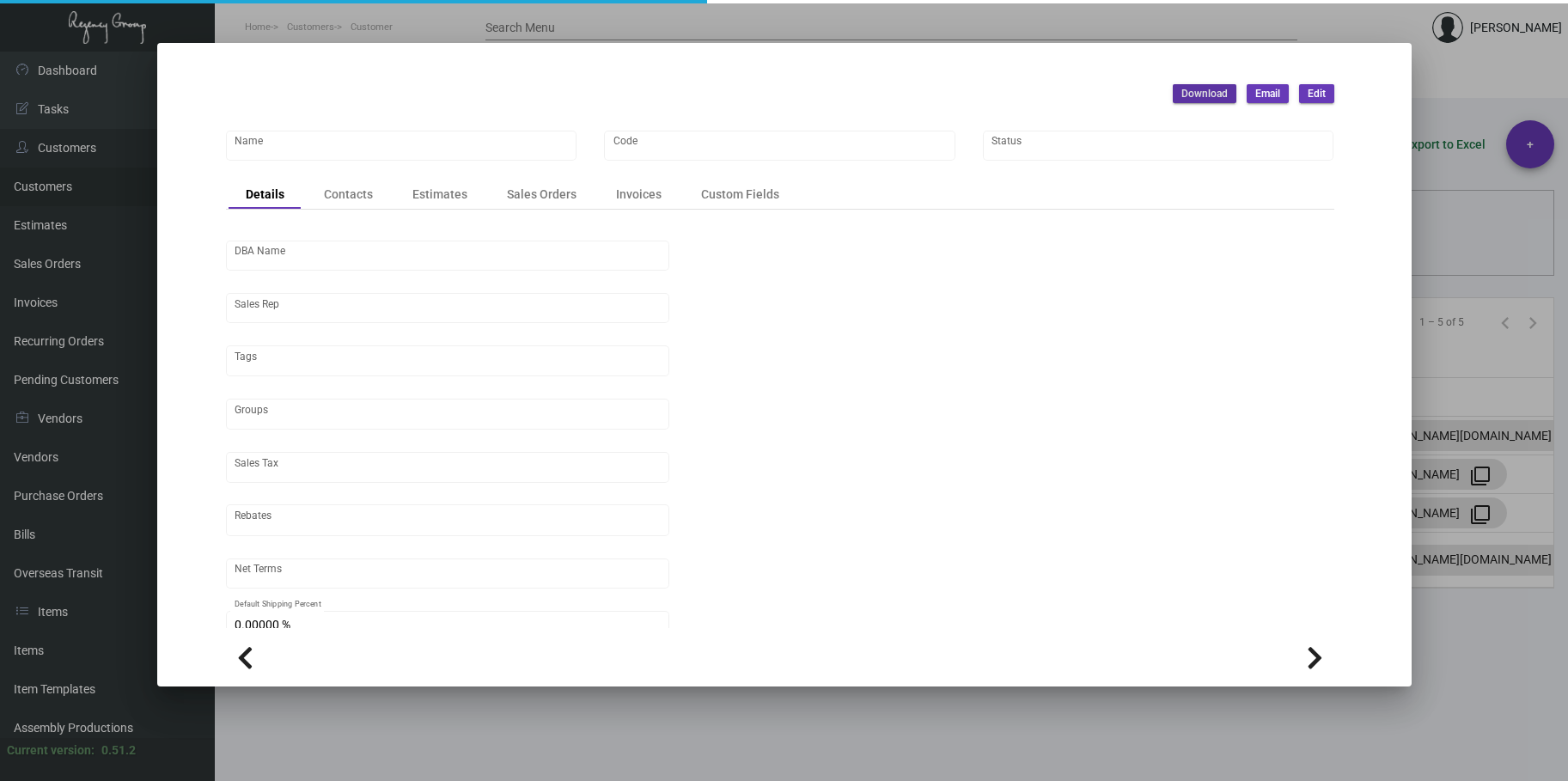
type input "Hyatt Corporate"
type input "HYCOR"
type input "[PERSON_NAME]"
type input "[GEOGRAPHIC_DATA]"
type input "Net 30"
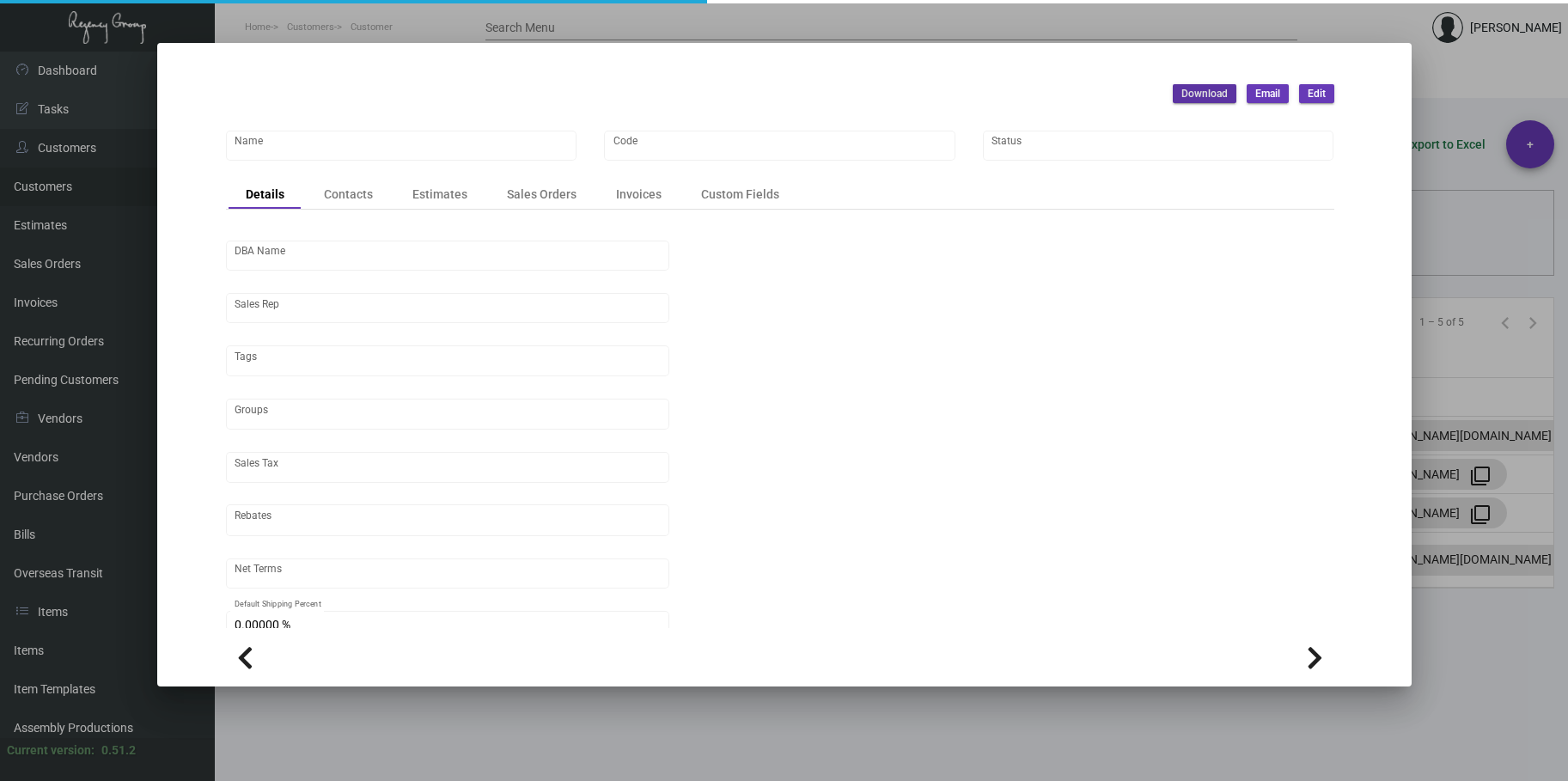
type input "United States Dollar $"
type input "$ 0.00"
checkbox input "true"
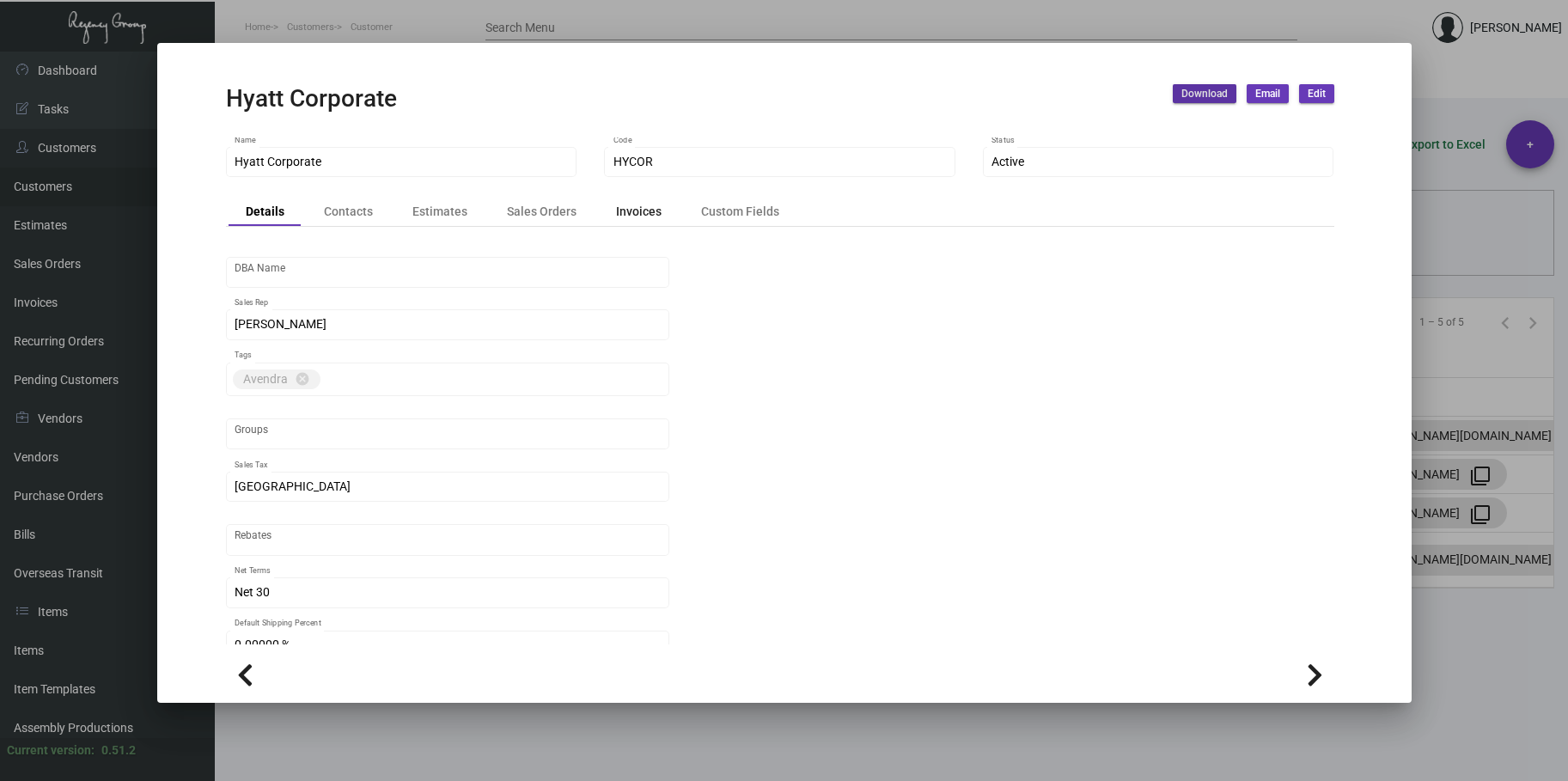
click at [640, 213] on div "Invoices" at bounding box center [639, 211] width 46 height 18
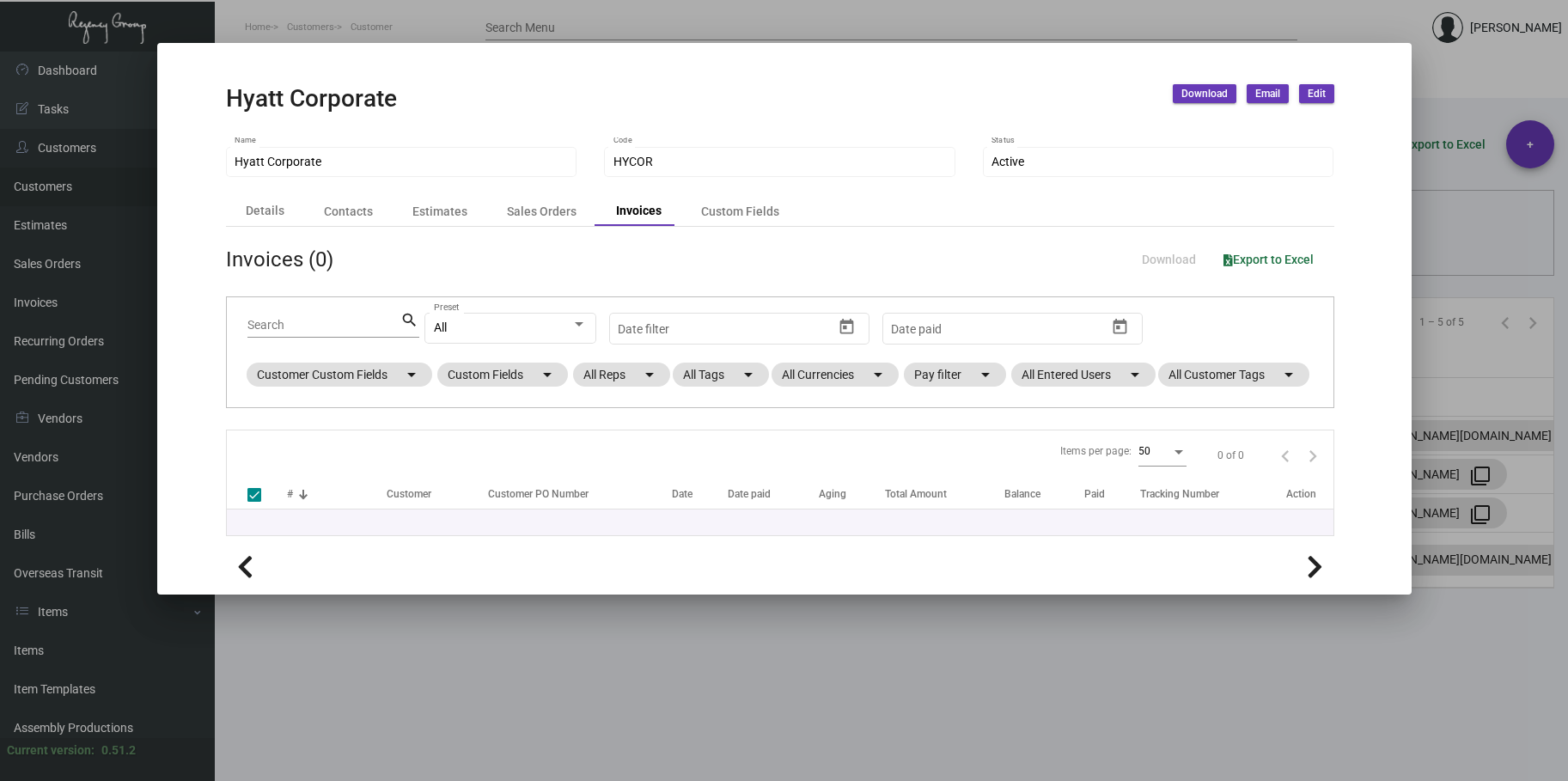
checkbox input "false"
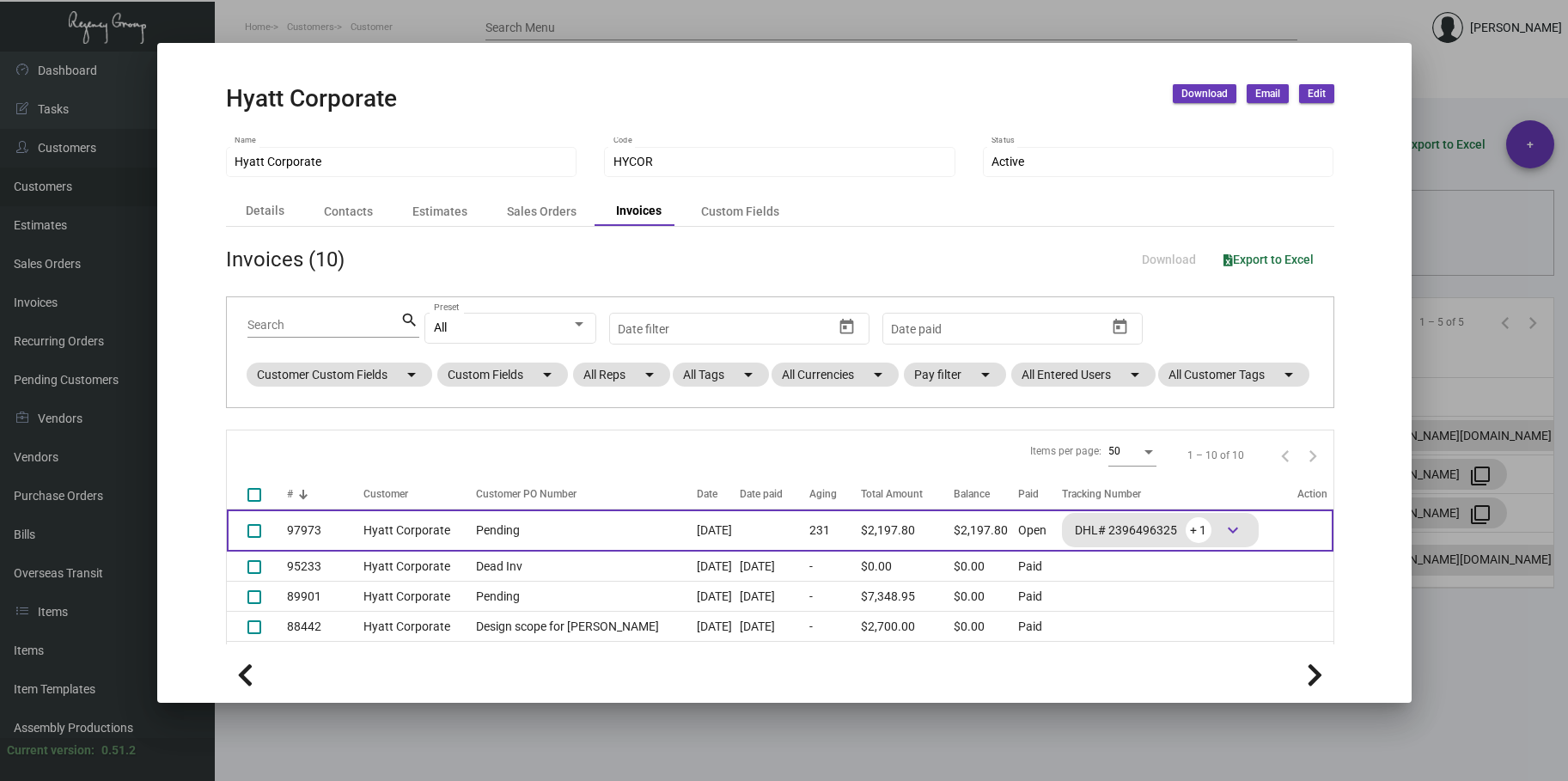
click at [375, 551] on td "Hyatt Corporate" at bounding box center [415, 530] width 104 height 42
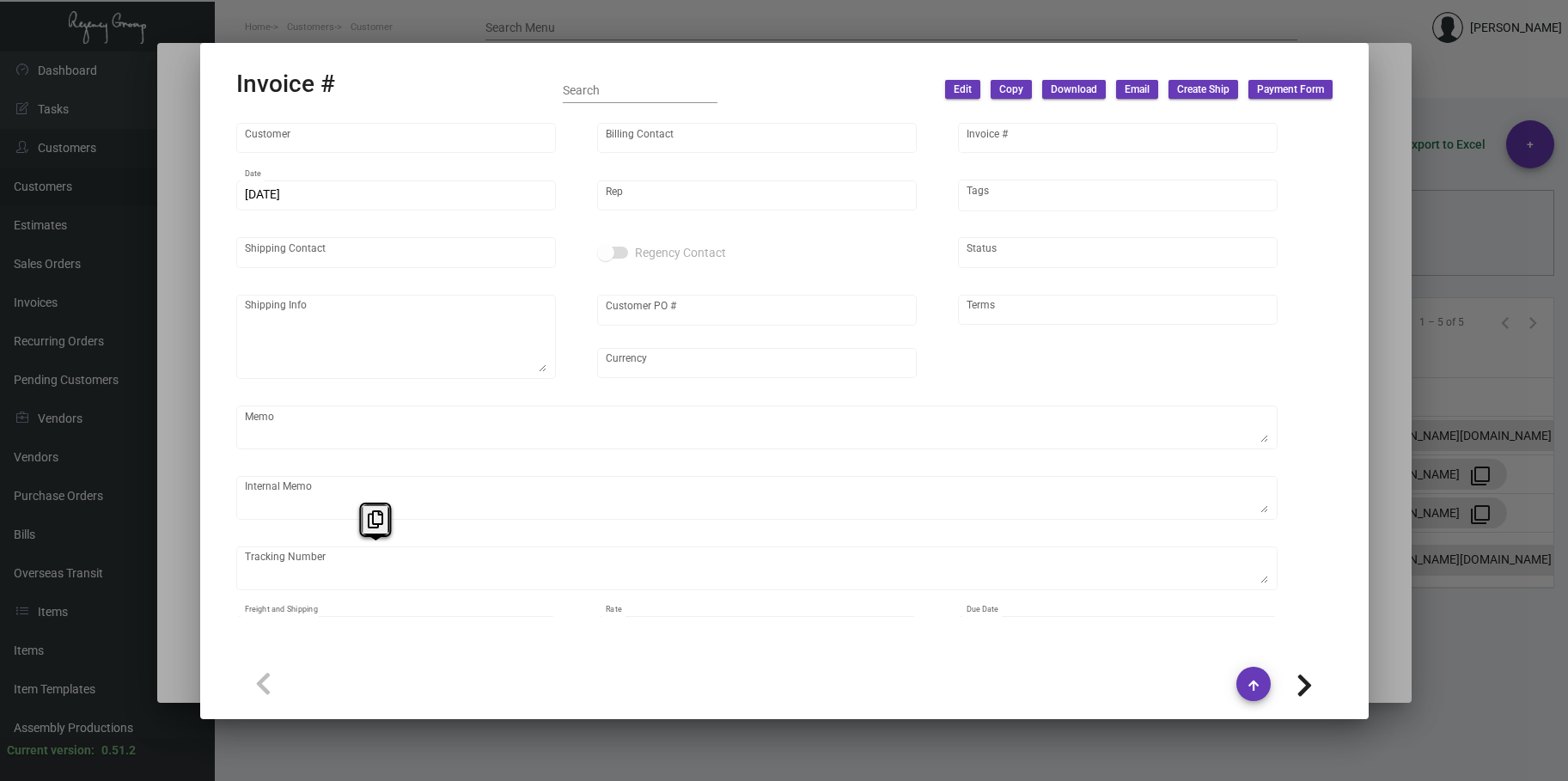
type input "Hyatt Corporate"
type input "Hyatt International"
type input "97973"
type input "[DATE]"
type input "[PERSON_NAME]"
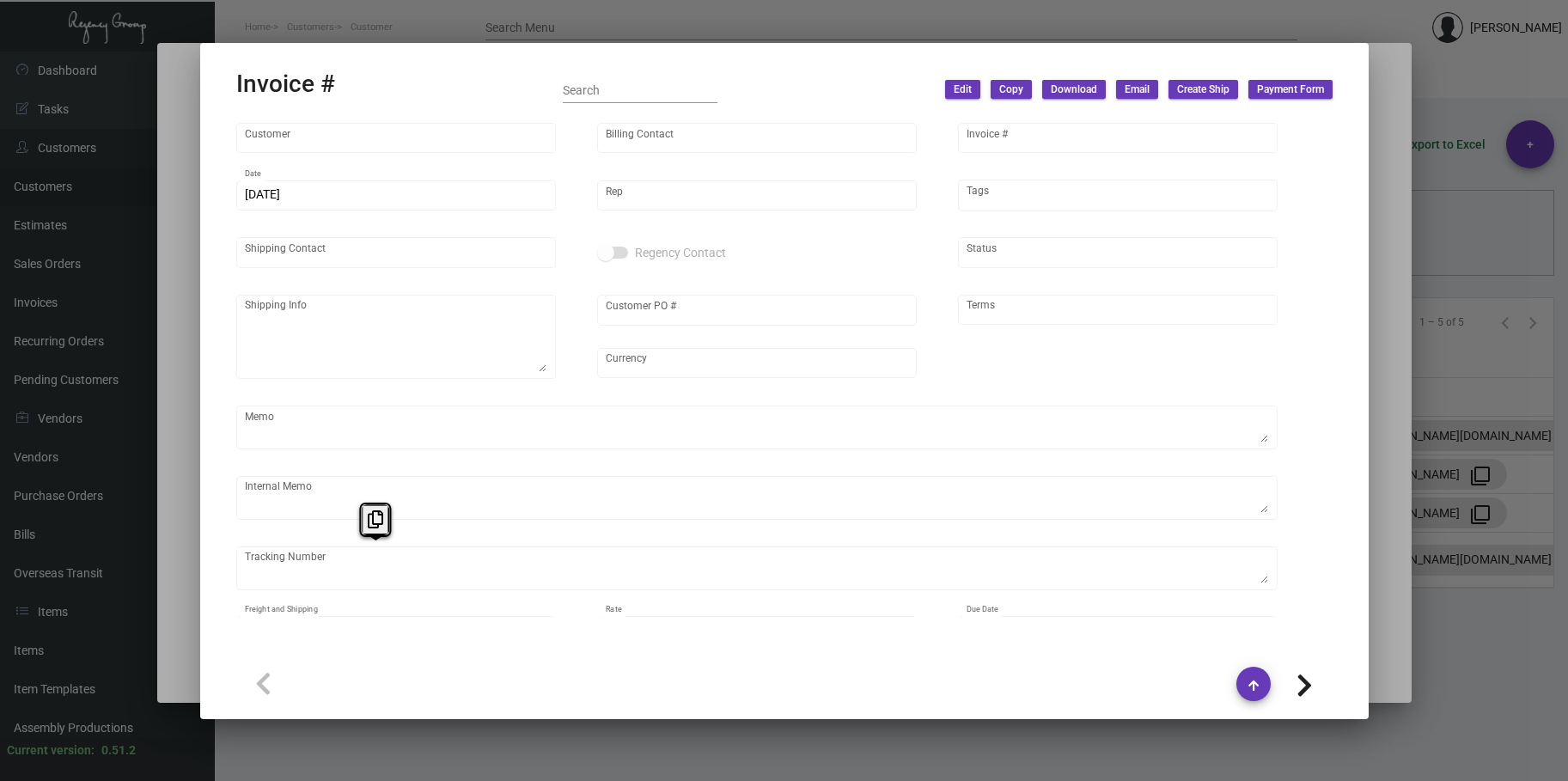
type input "[PERSON_NAME]"
type textarea "Hyatt Corporate - [PERSON_NAME] [STREET_ADDRESS]"
type input "Pending"
type input "United States Dollar $"
type input "Net 30"
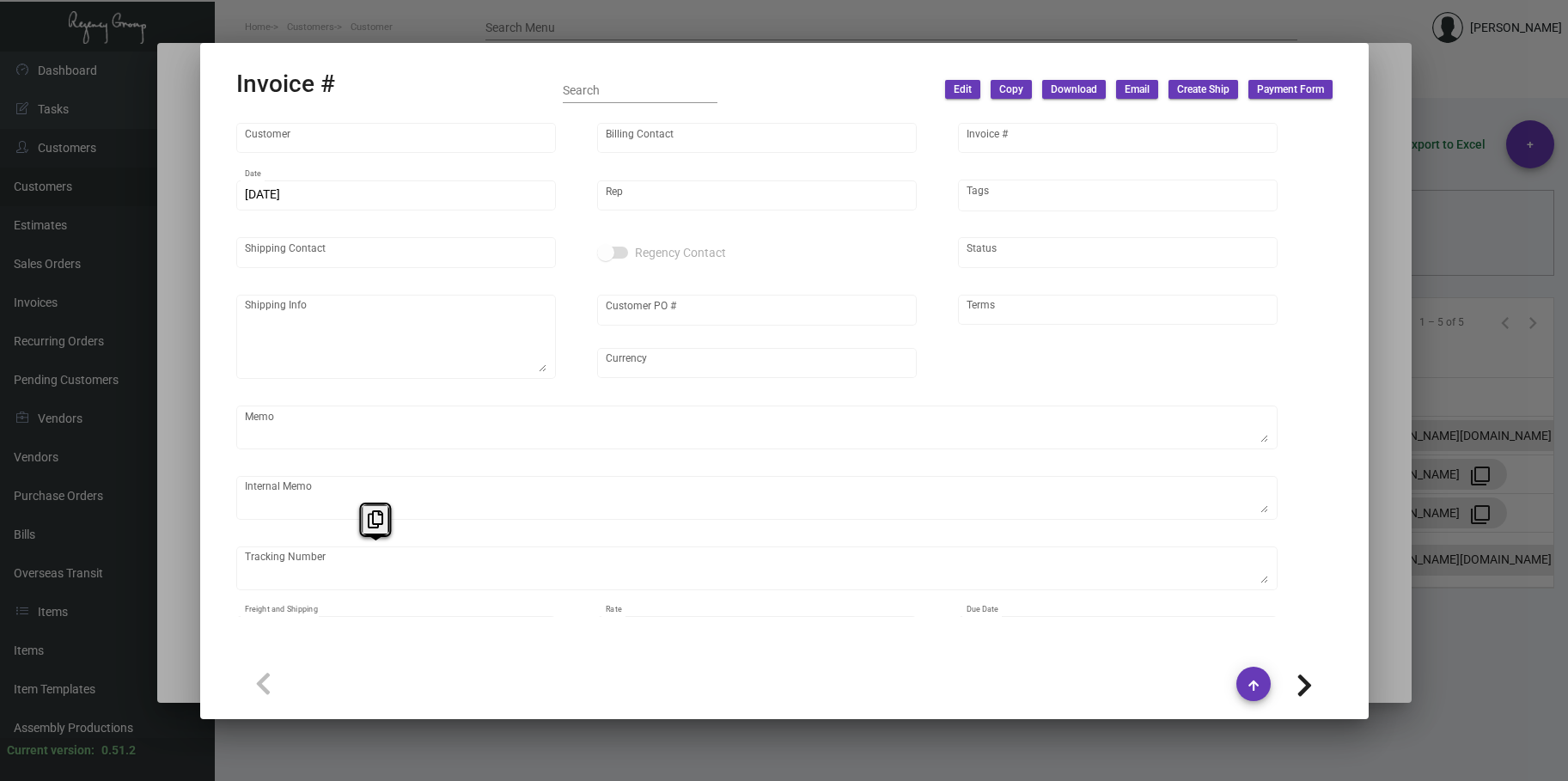
type textarea "IHD by 11/15"
type input "$ 787.00"
type input "[DATE]"
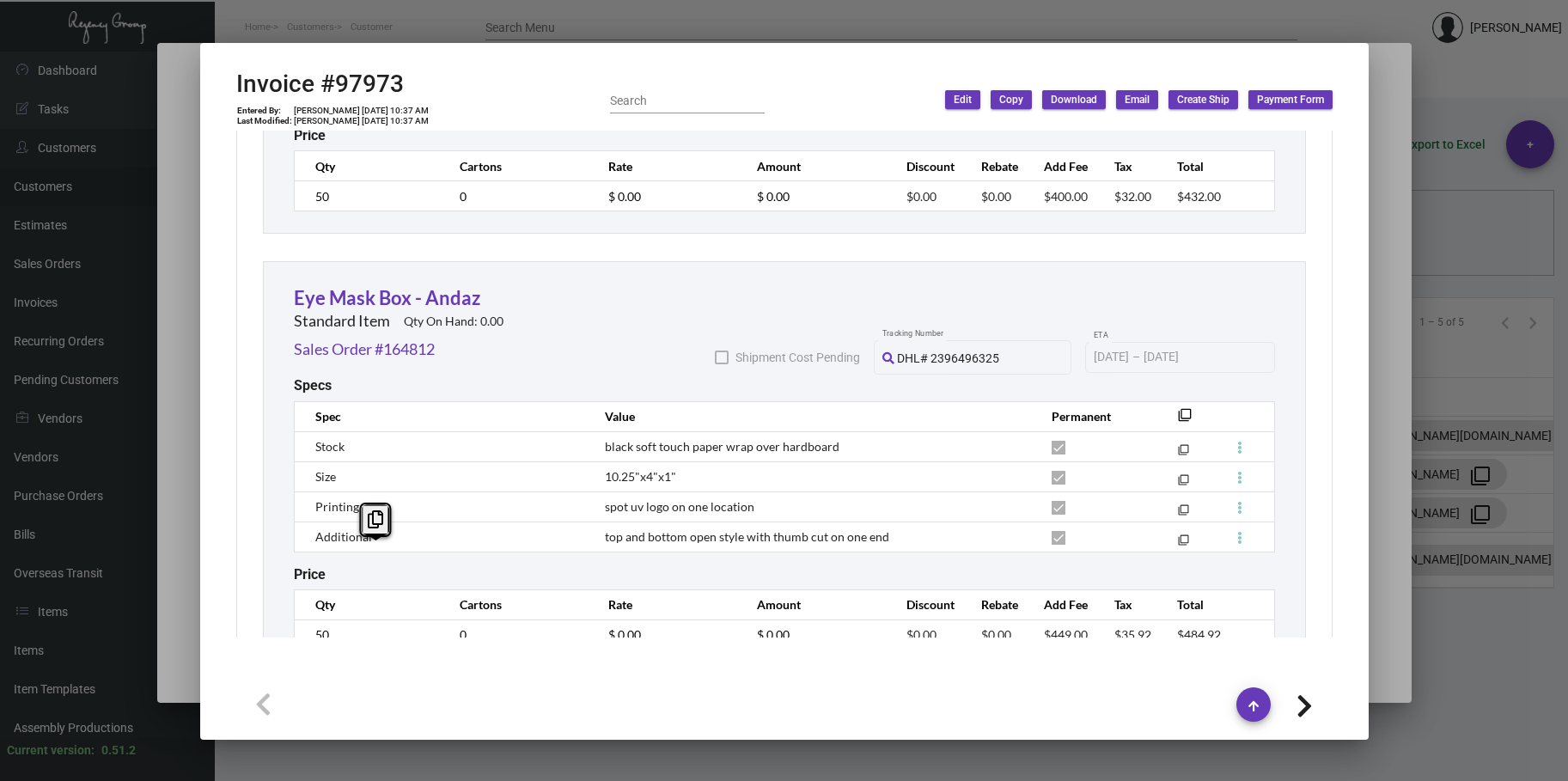
scroll to position [2390, 0]
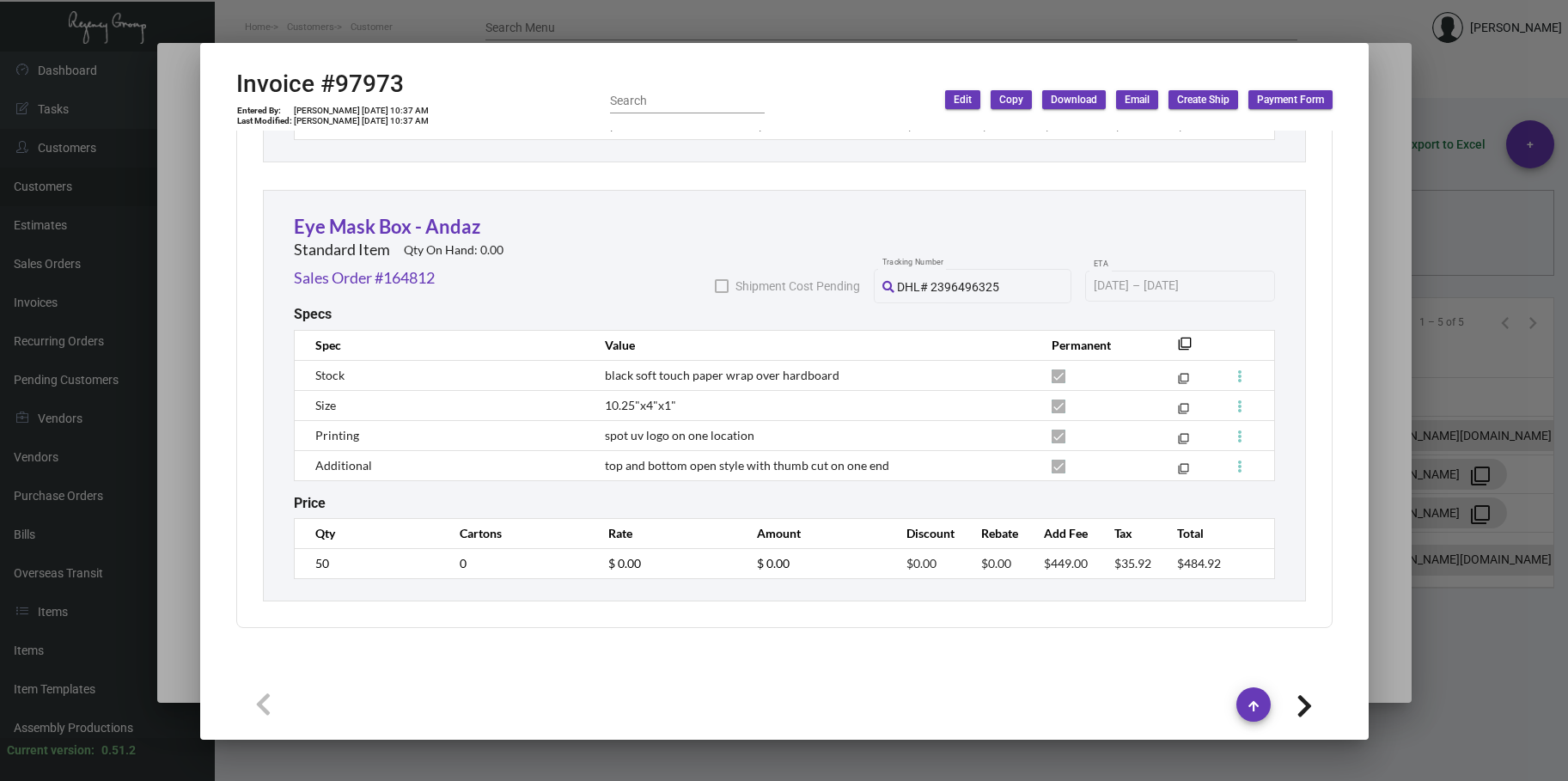
click at [497, 21] on div at bounding box center [784, 390] width 1568 height 781
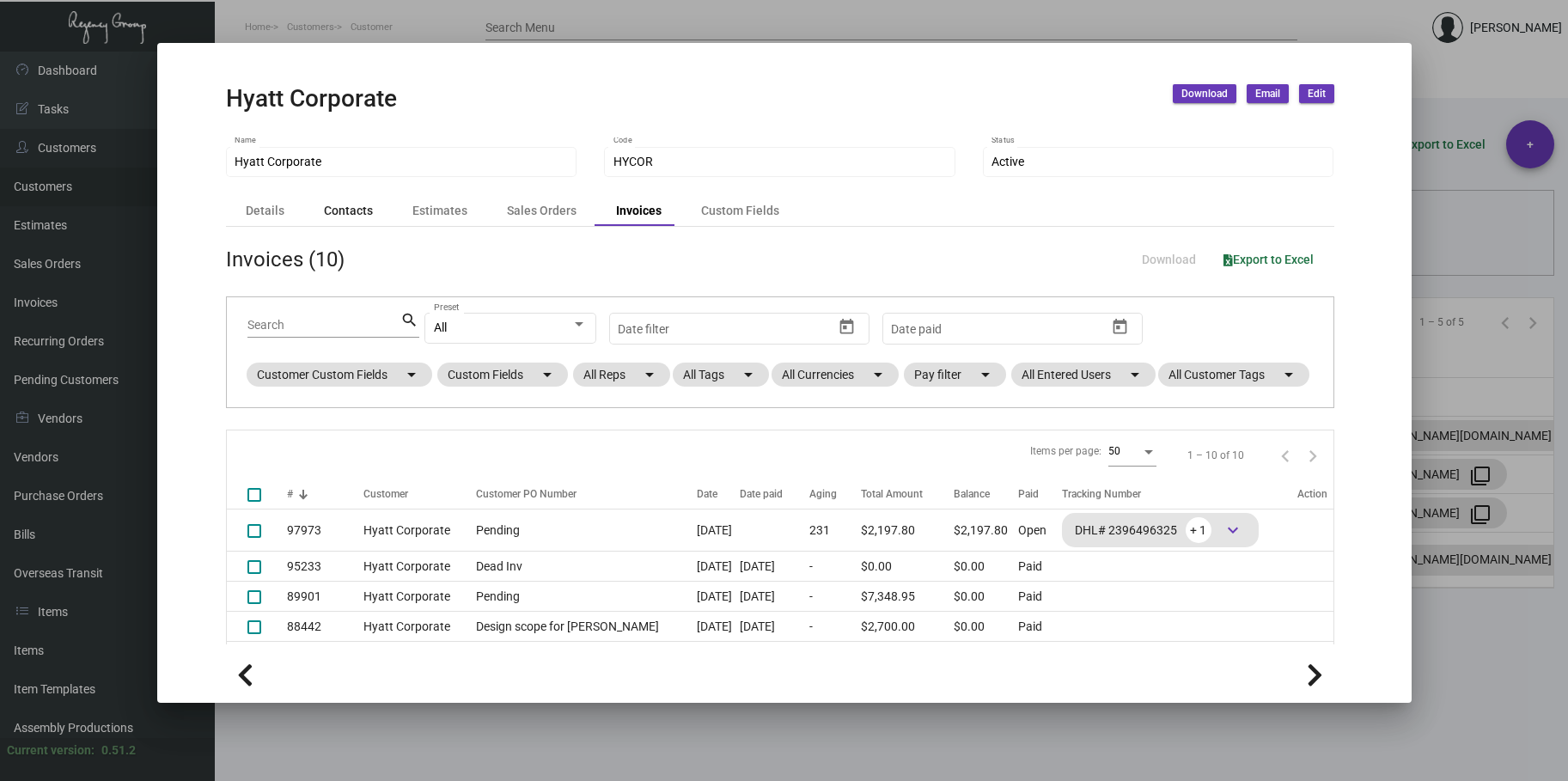
click at [356, 216] on div "Contacts" at bounding box center [348, 211] width 49 height 18
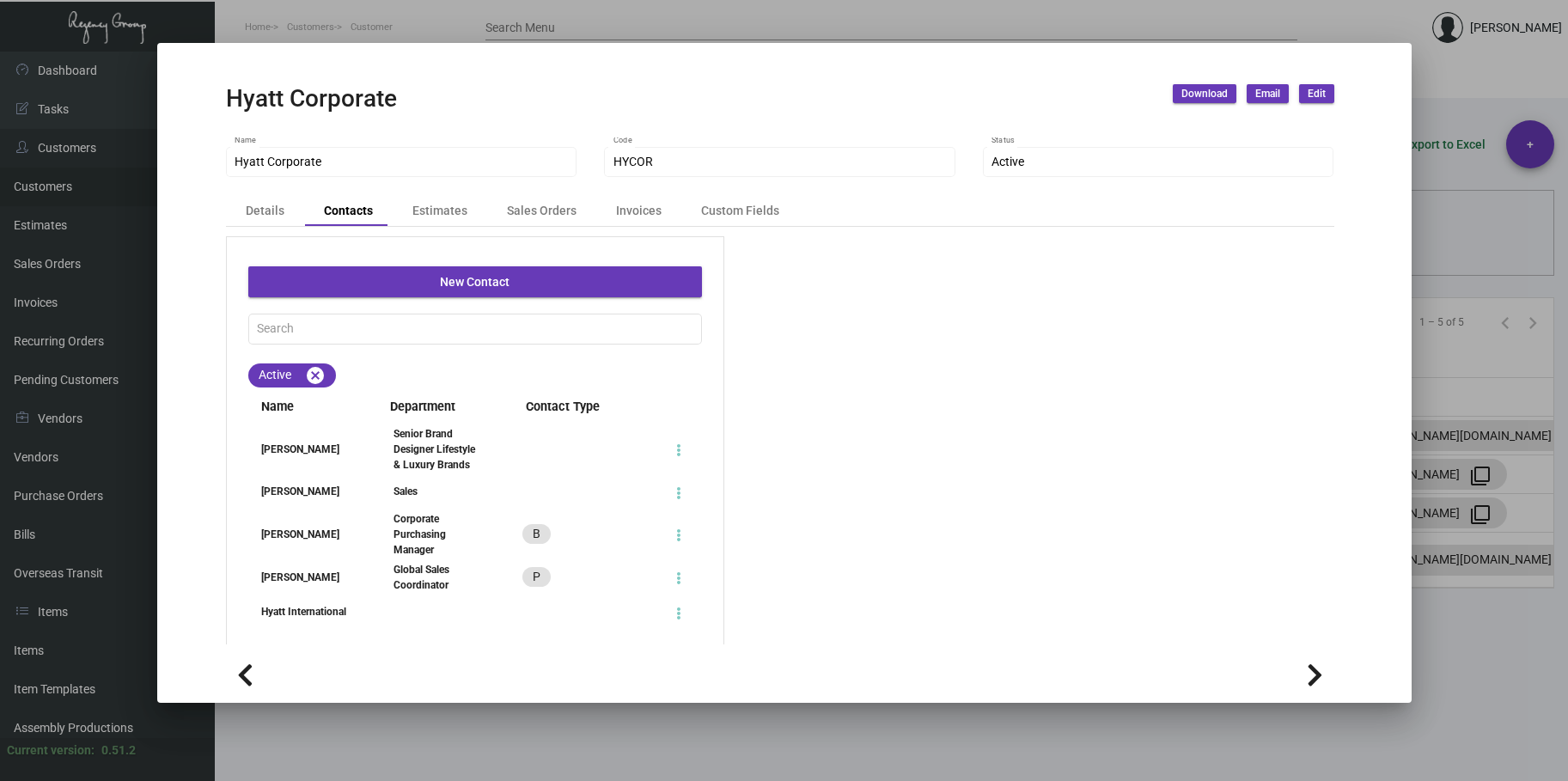
scroll to position [86, 0]
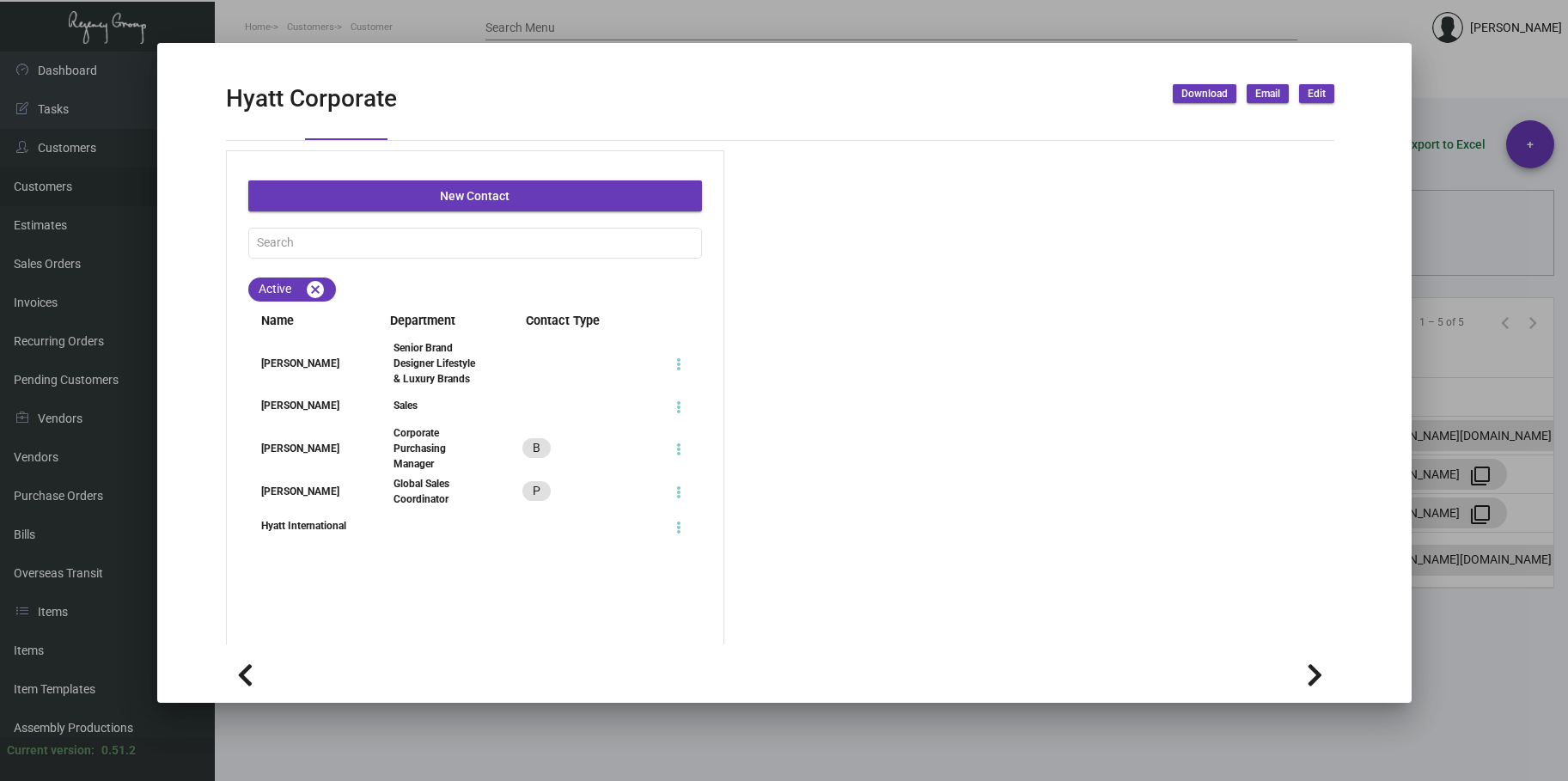
click at [416, 497] on div "Global Sales Coordinator" at bounding box center [437, 491] width 88 height 31
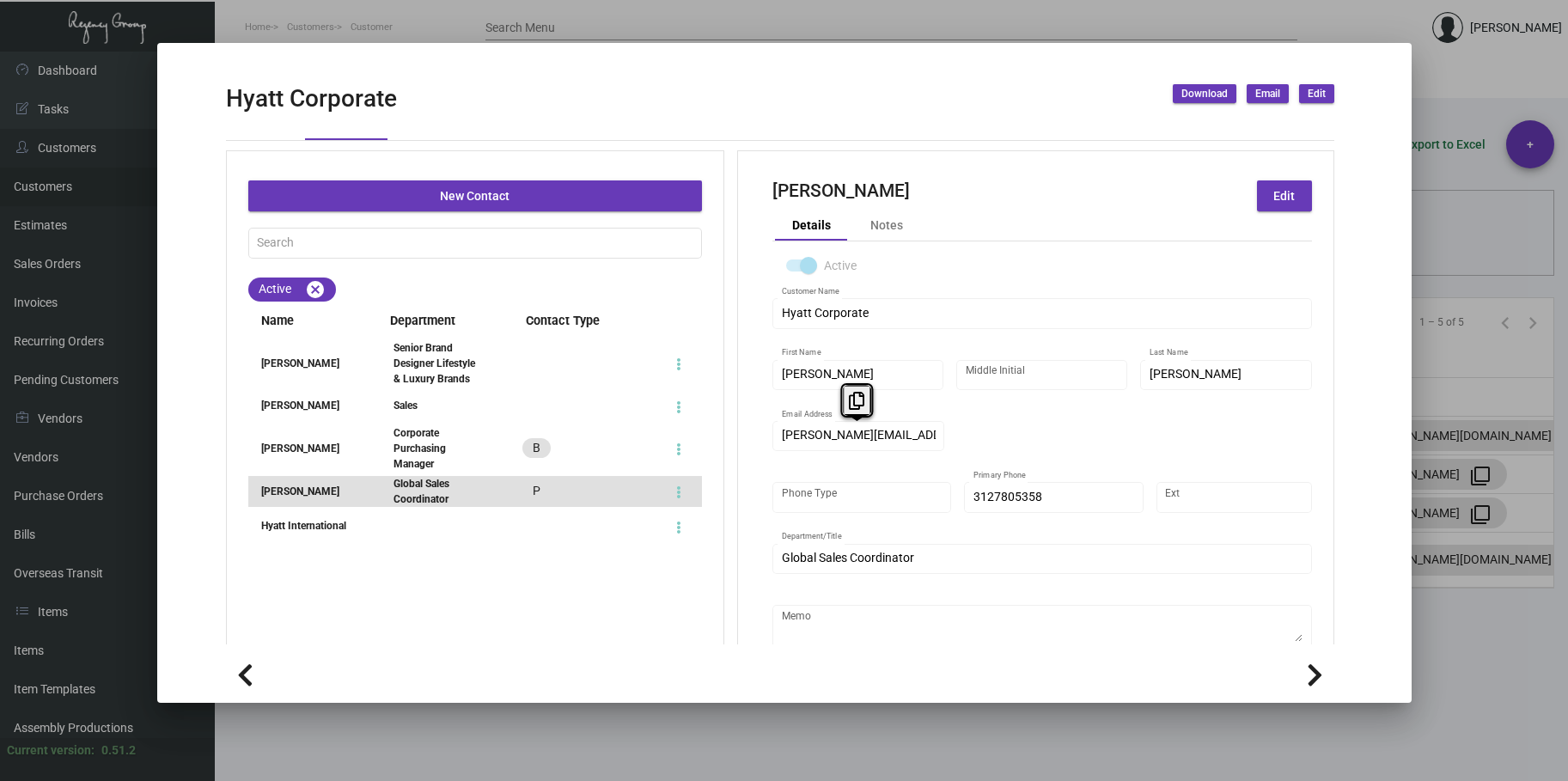
click at [309, 533] on div "Hyatt International" at bounding box center [306, 526] width 114 height 15
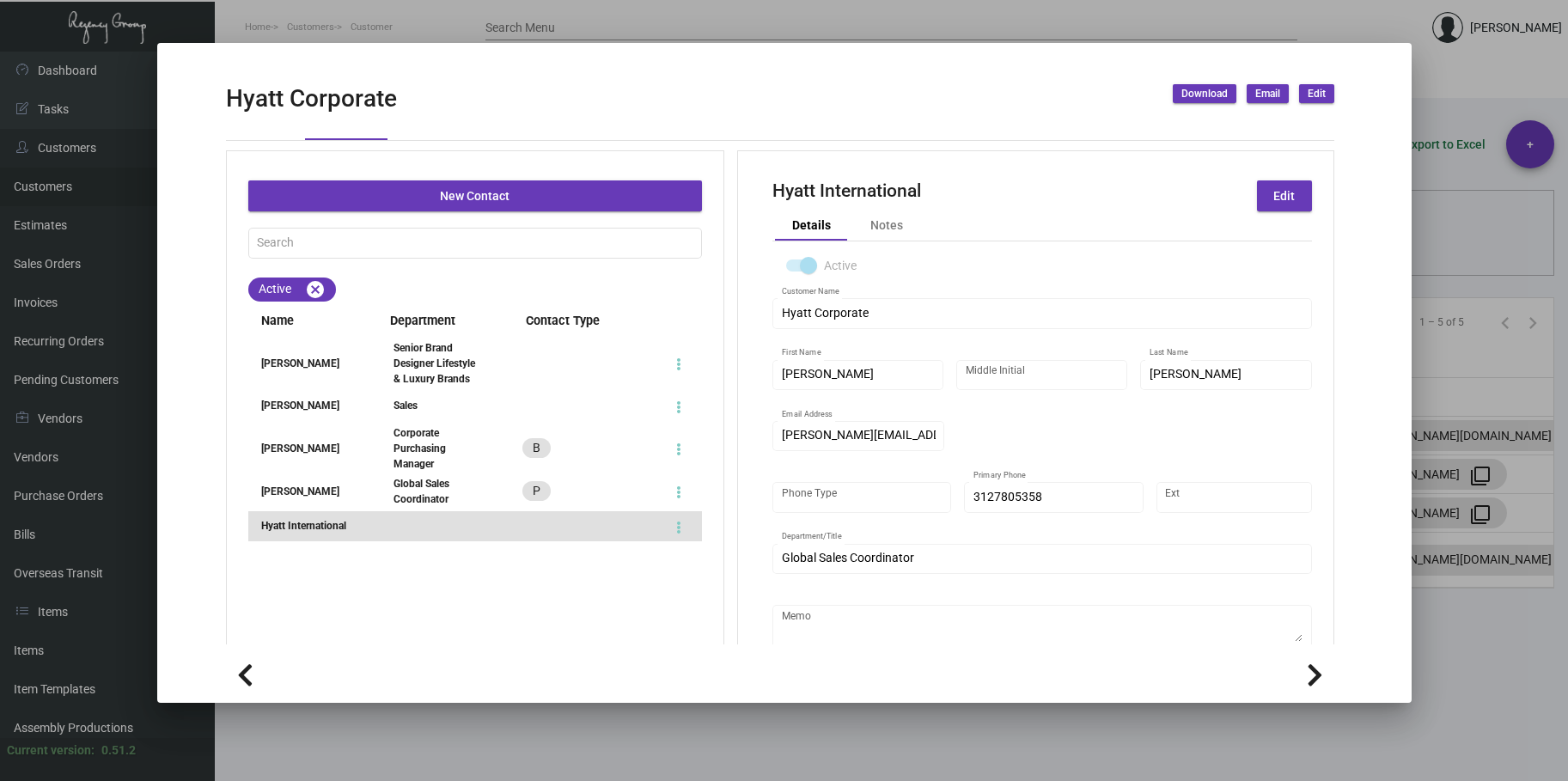
type input "Hyatt Corporate- ([GEOGRAPHIC_DATA] [GEOGRAPHIC_DATA] [GEOGRAPHIC_DATA]) LLC"
type input "Hyatt"
type input "International"
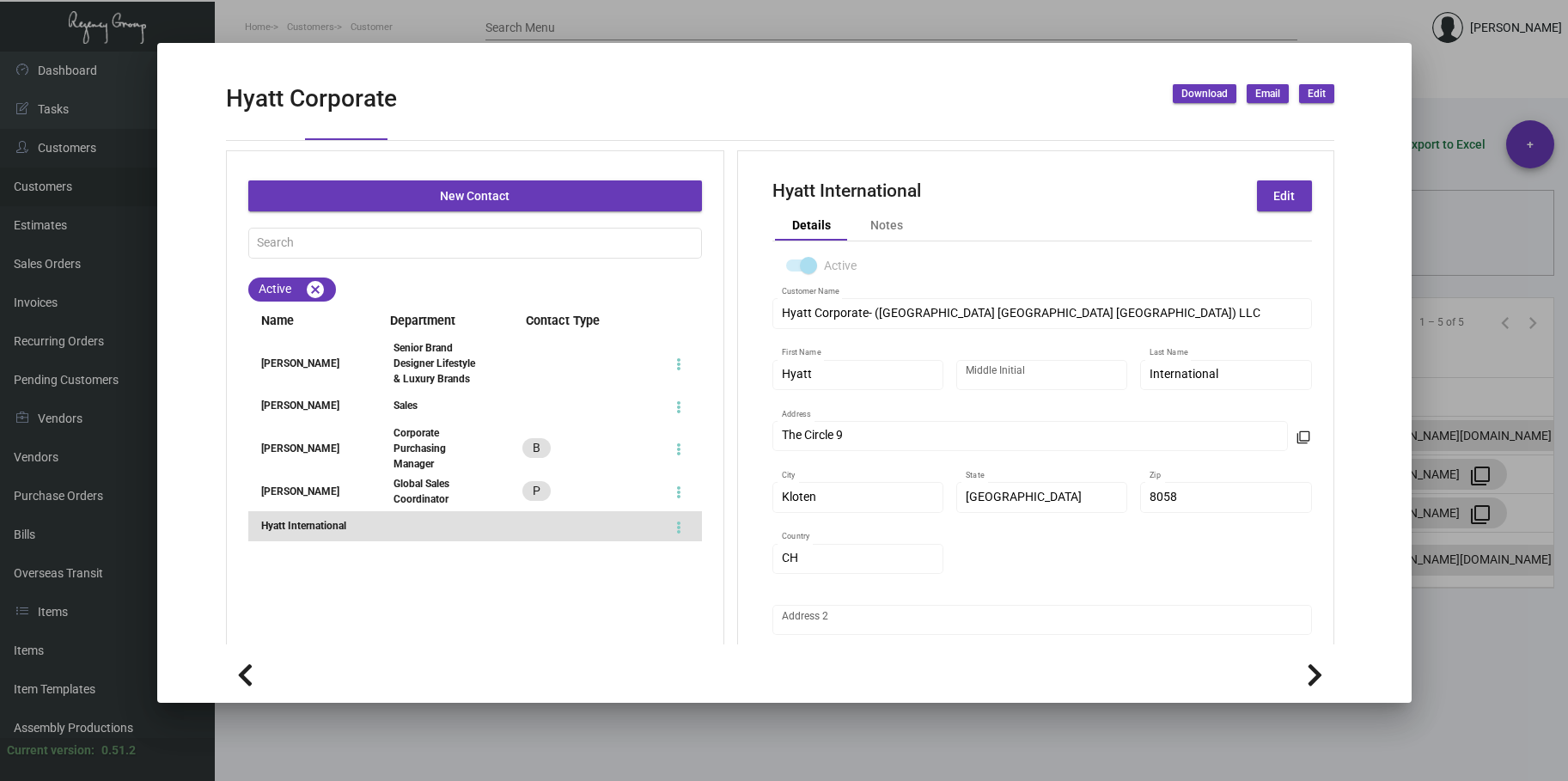
scroll to position [0, 0]
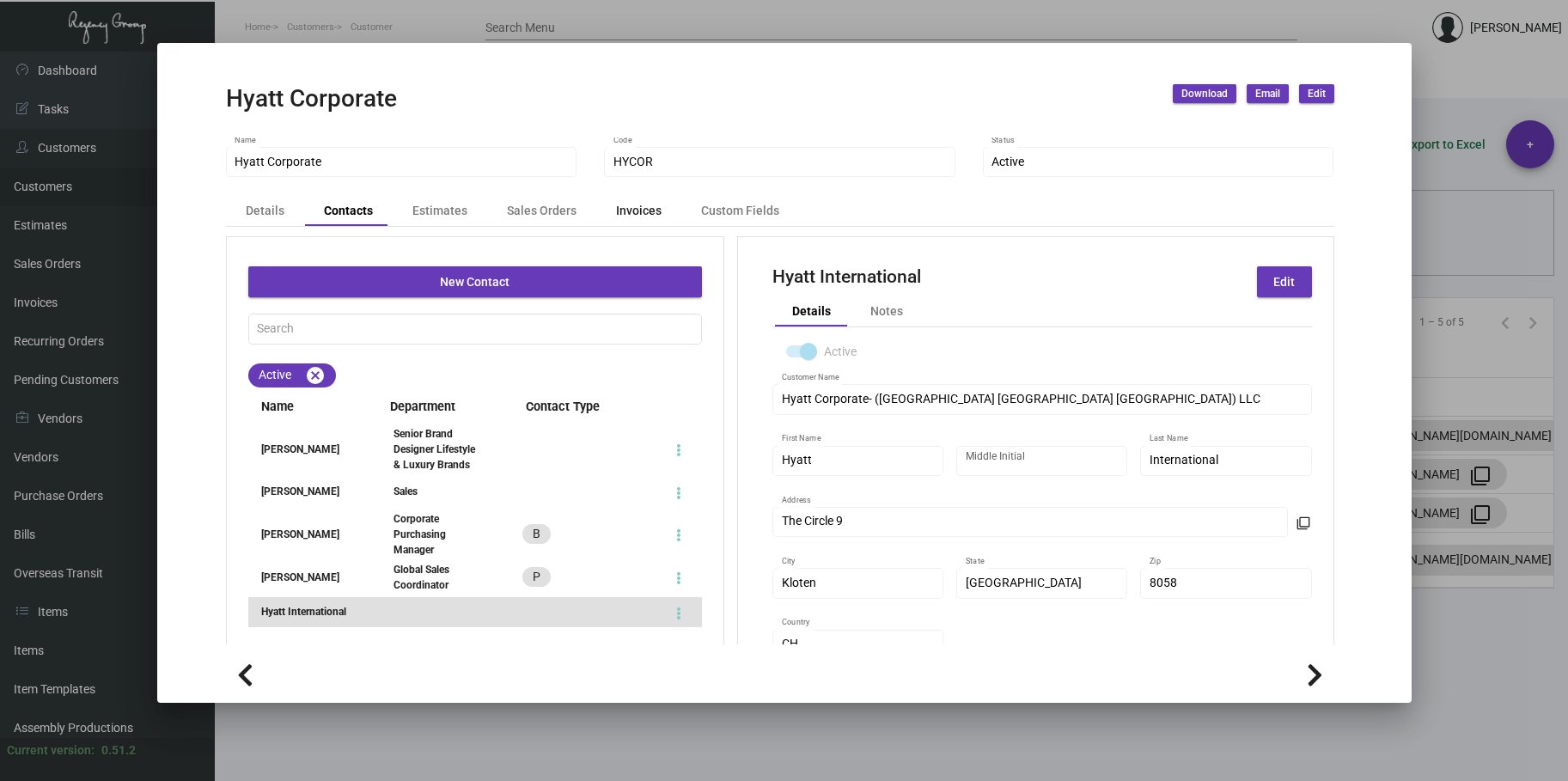
drag, startPoint x: 629, startPoint y: 214, endPoint x: 647, endPoint y: 239, distance: 30.8
click at [629, 214] on div "Invoices" at bounding box center [639, 211] width 46 height 18
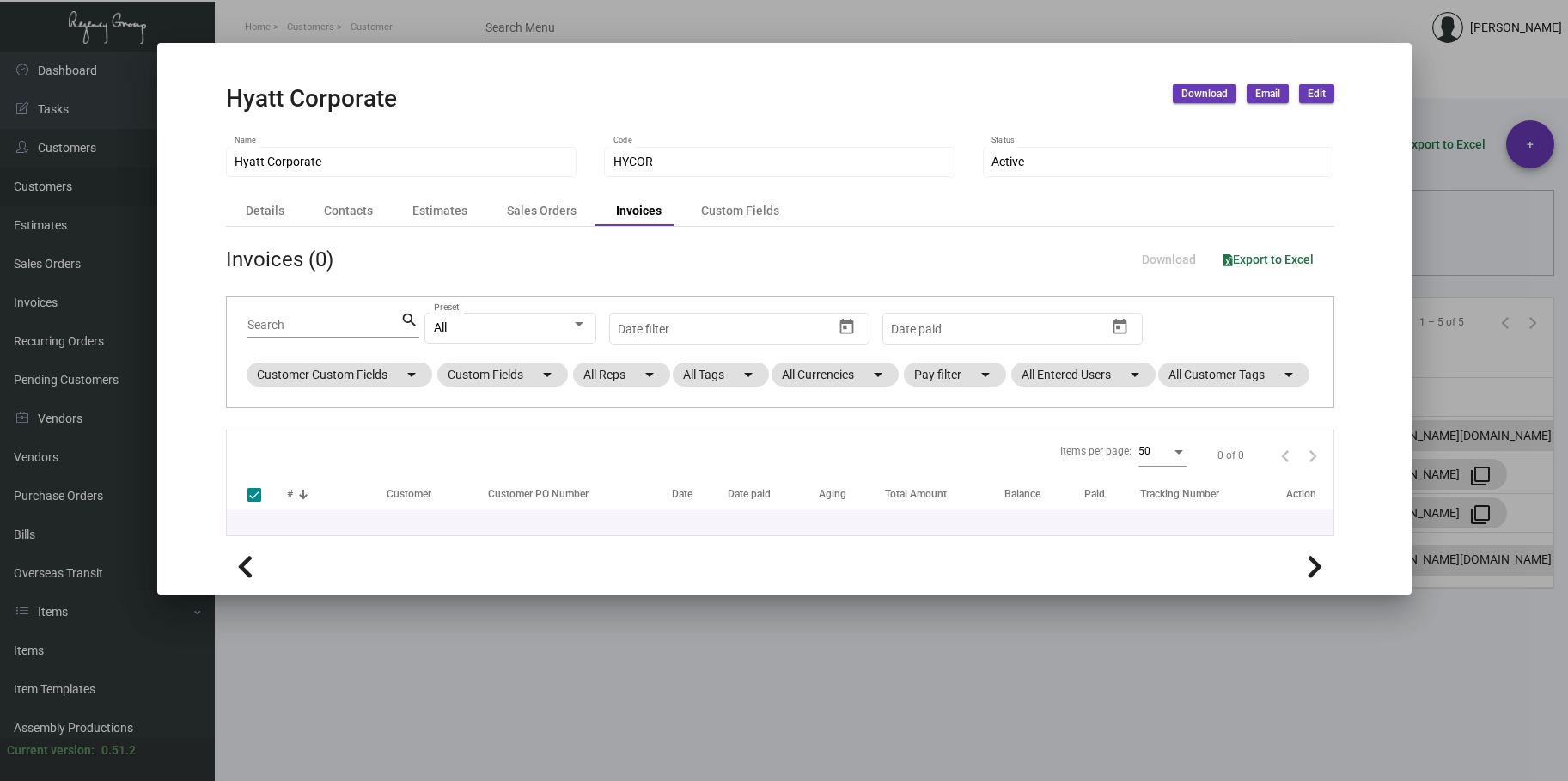
checkbox input "false"
